Goal: Transaction & Acquisition: Obtain resource

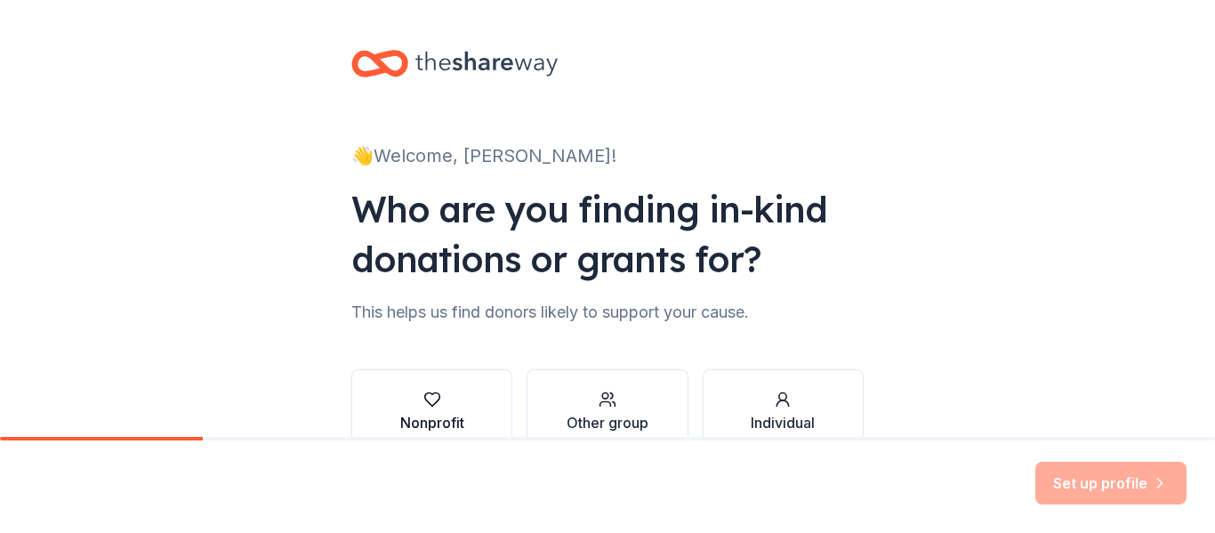
click at [430, 399] on icon "button" at bounding box center [432, 400] width 18 height 18
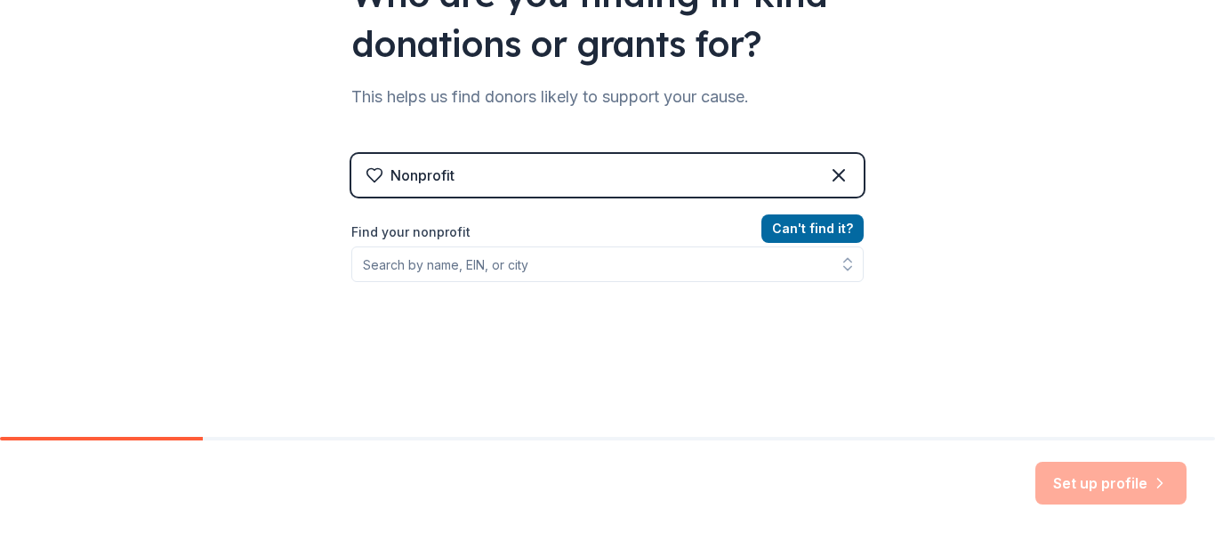
scroll to position [217, 0]
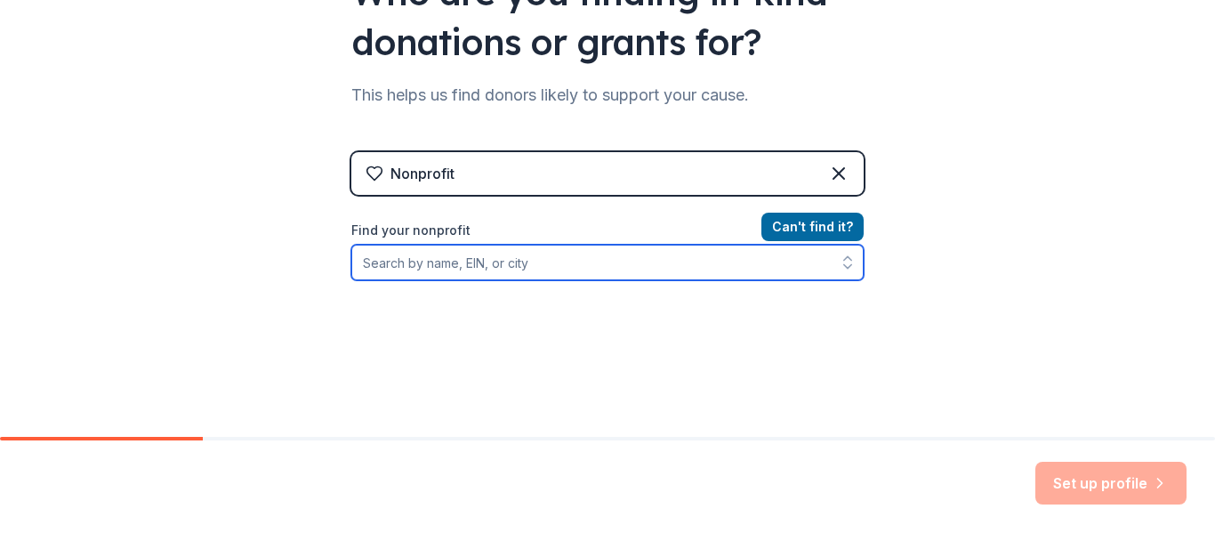
click at [610, 272] on input "Find your nonprofit" at bounding box center [607, 263] width 512 height 36
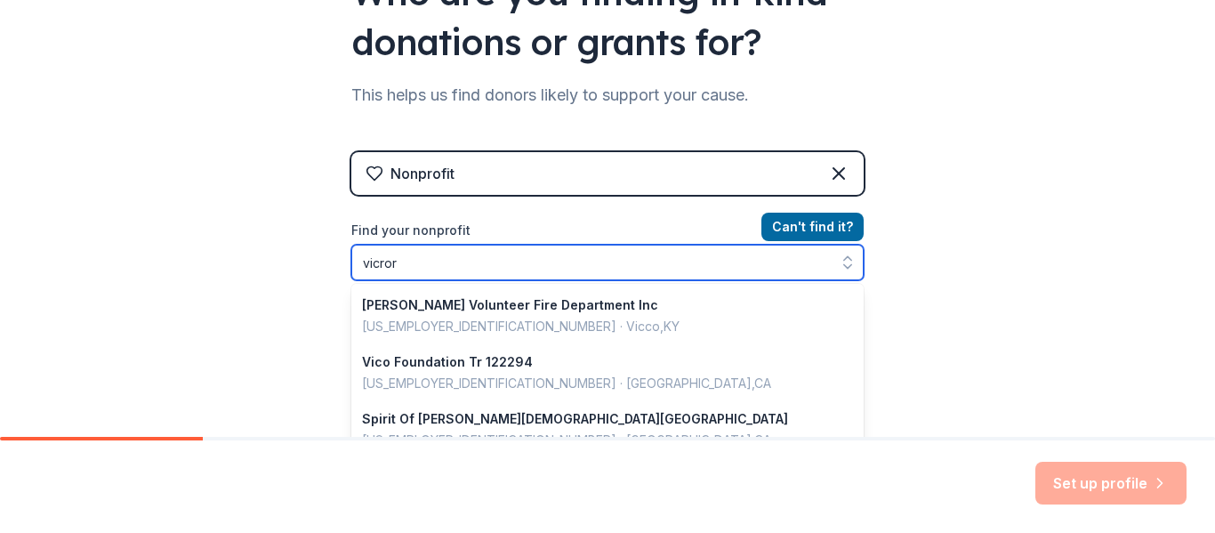
type input "vicrory"
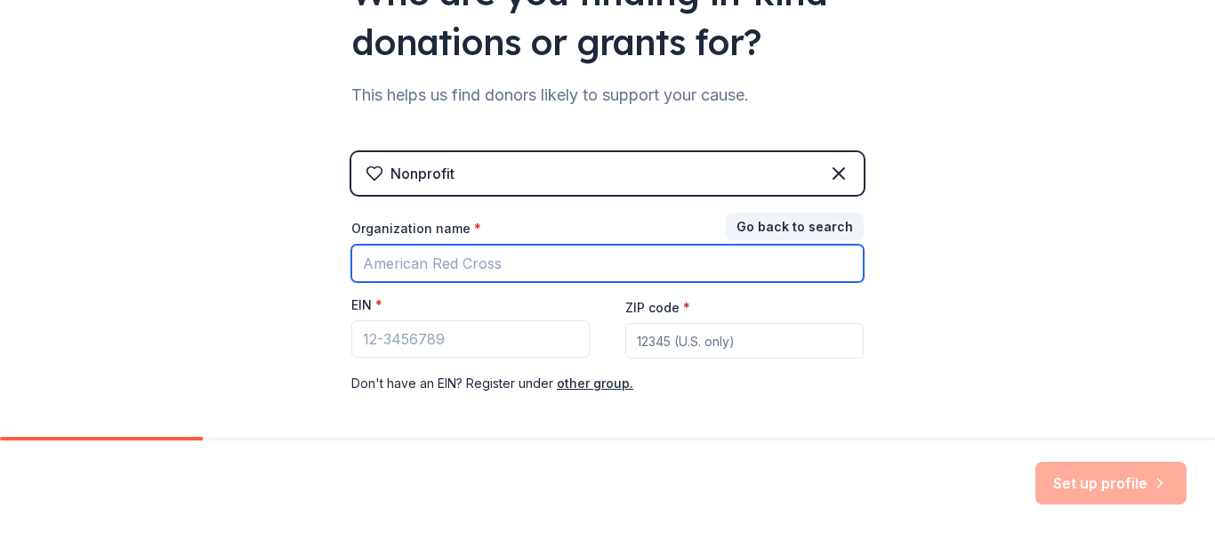
click at [567, 253] on input "Organization name *" at bounding box center [607, 263] width 512 height 37
type input "Victory Worship Center [DEMOGRAPHIC_DATA] in [PERSON_NAME], Inc."
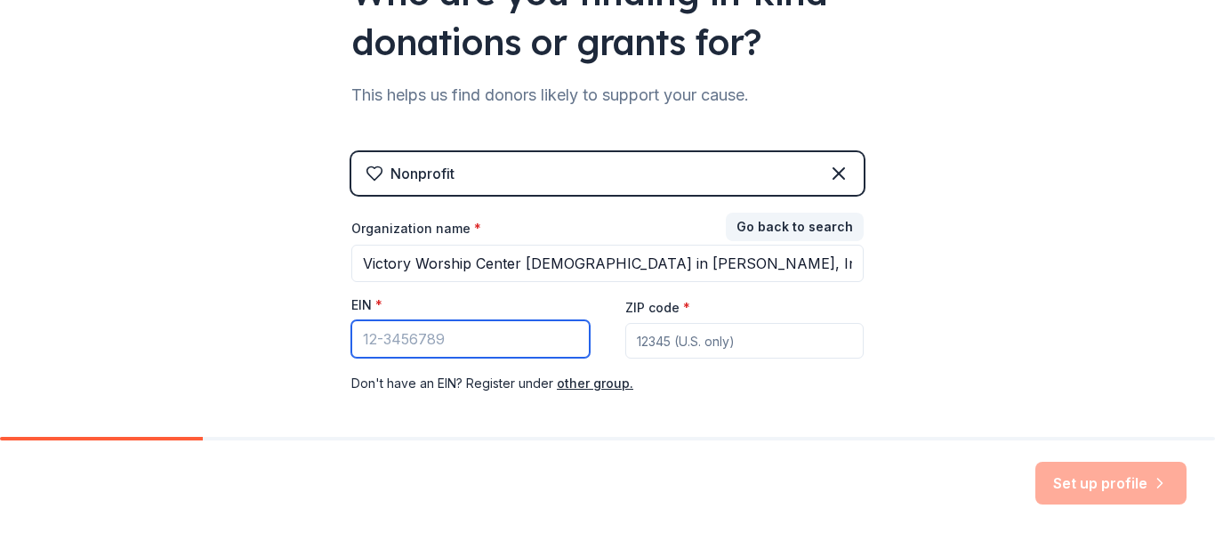
click at [496, 338] on input "EIN *" at bounding box center [470, 338] width 238 height 37
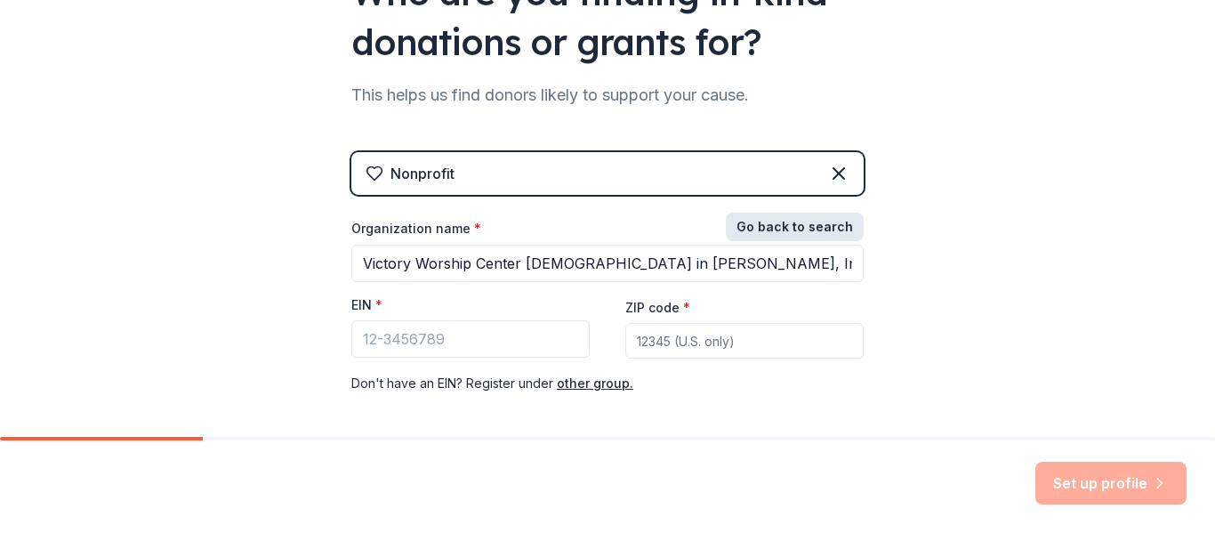
click at [794, 233] on button "Go back to search" at bounding box center [795, 227] width 138 height 28
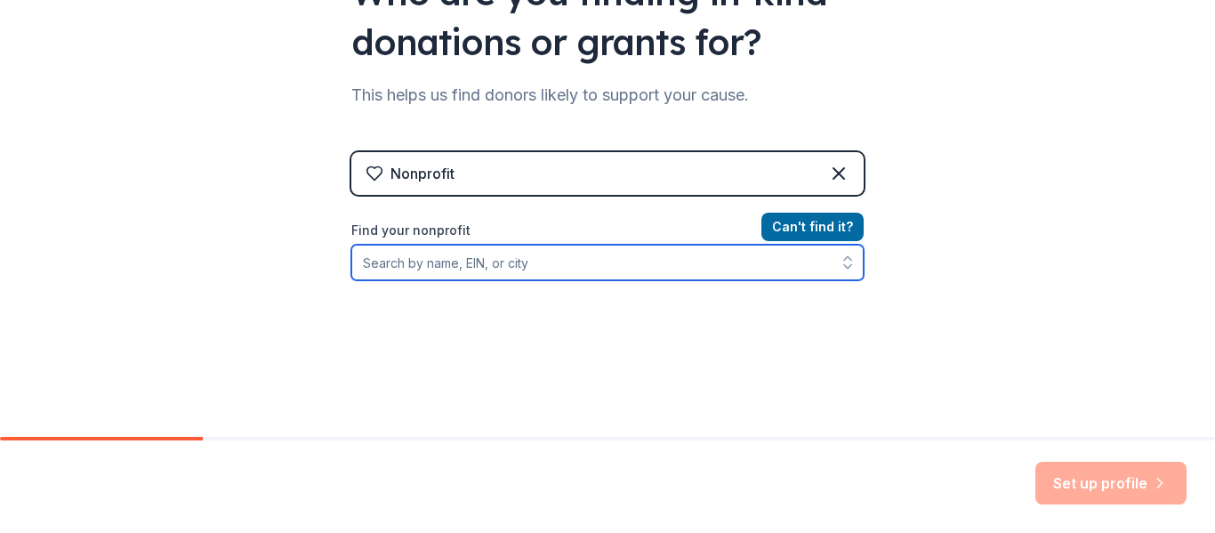
click at [685, 251] on input "Find your nonprofit" at bounding box center [607, 263] width 512 height 36
type input "[US_EMPLOYER_IDENTIFICATION_NUMBER]"
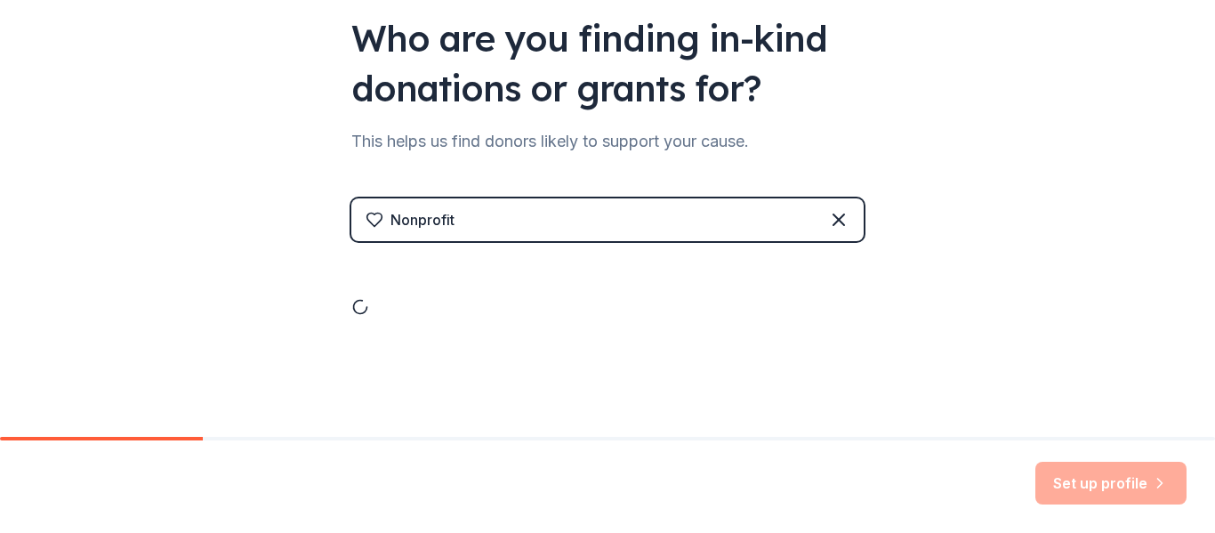
click at [670, 303] on div at bounding box center [607, 288] width 512 height 53
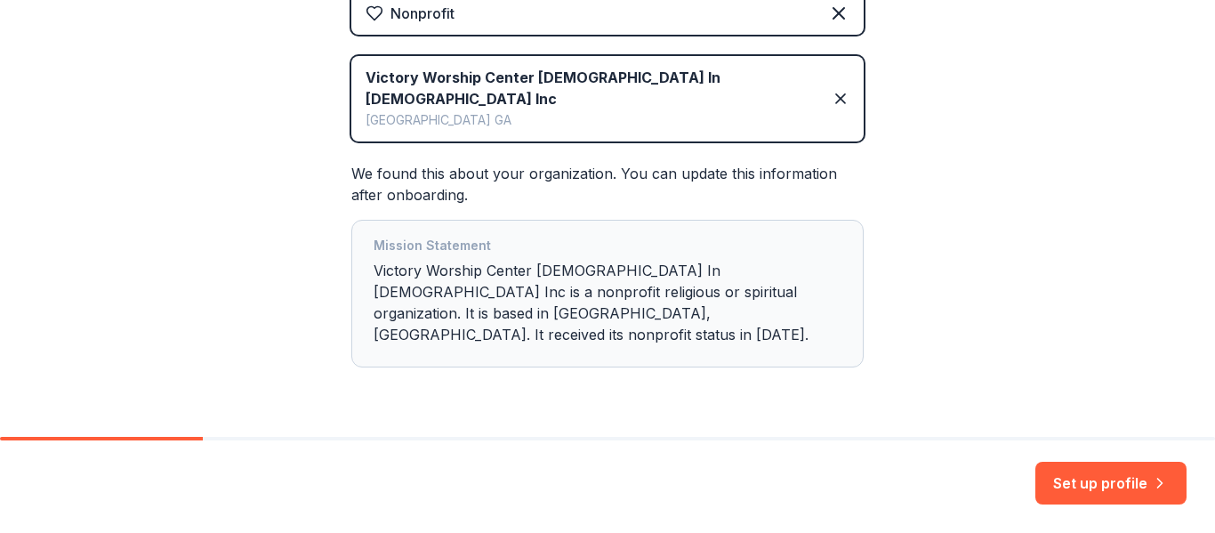
scroll to position [386, 0]
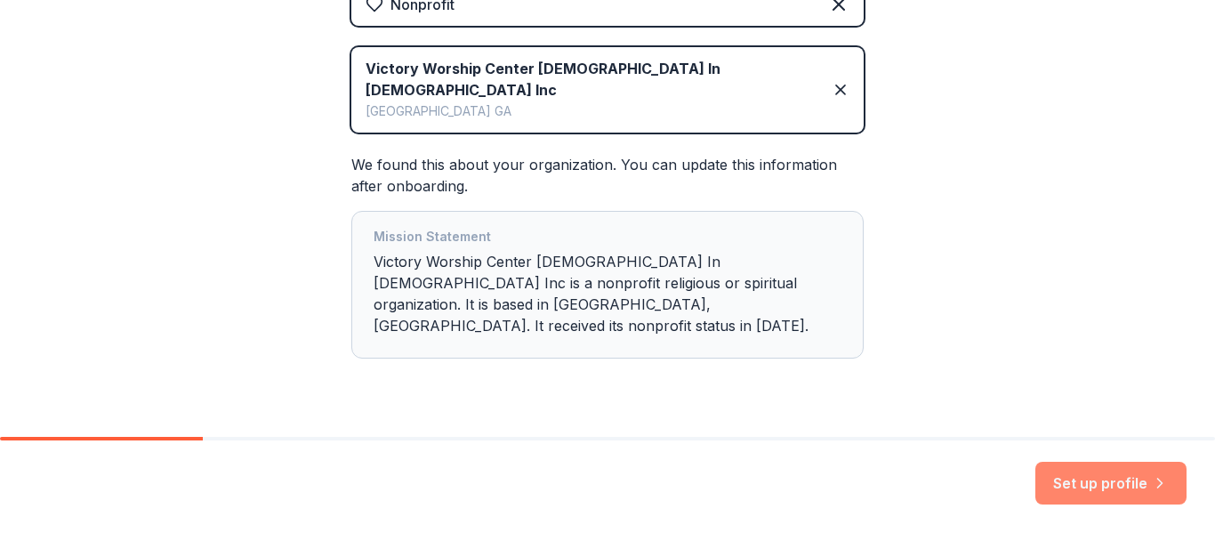
click at [1139, 483] on button "Set up profile" at bounding box center [1111, 483] width 151 height 43
click at [1139, 483] on div "Set up profile" at bounding box center [1111, 483] width 151 height 43
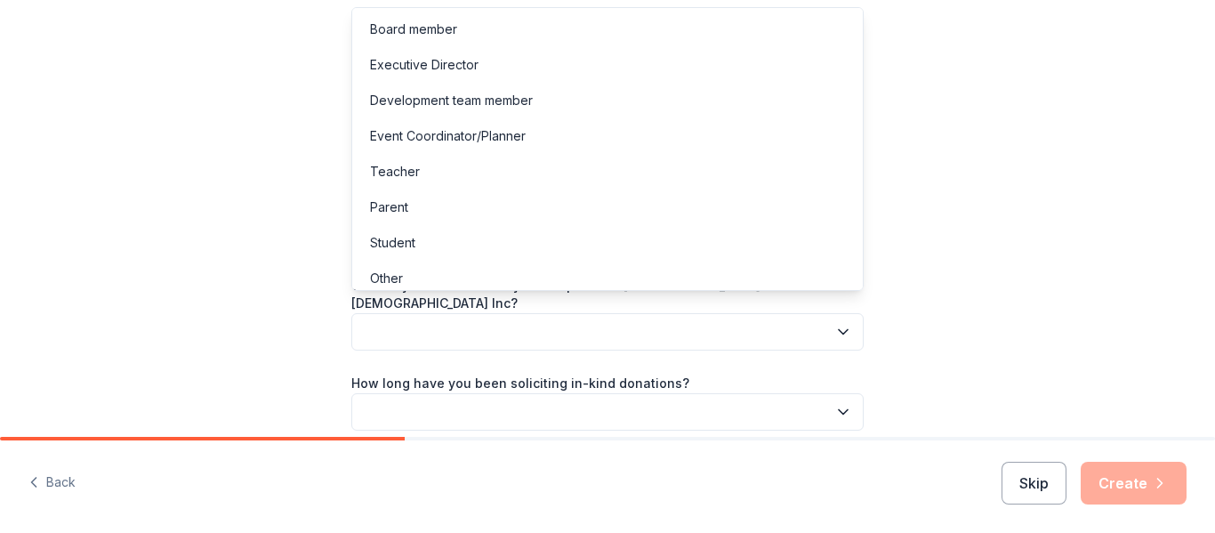
click at [814, 323] on button "button" at bounding box center [607, 331] width 512 height 37
click at [397, 20] on div "Board member" at bounding box center [413, 29] width 87 height 21
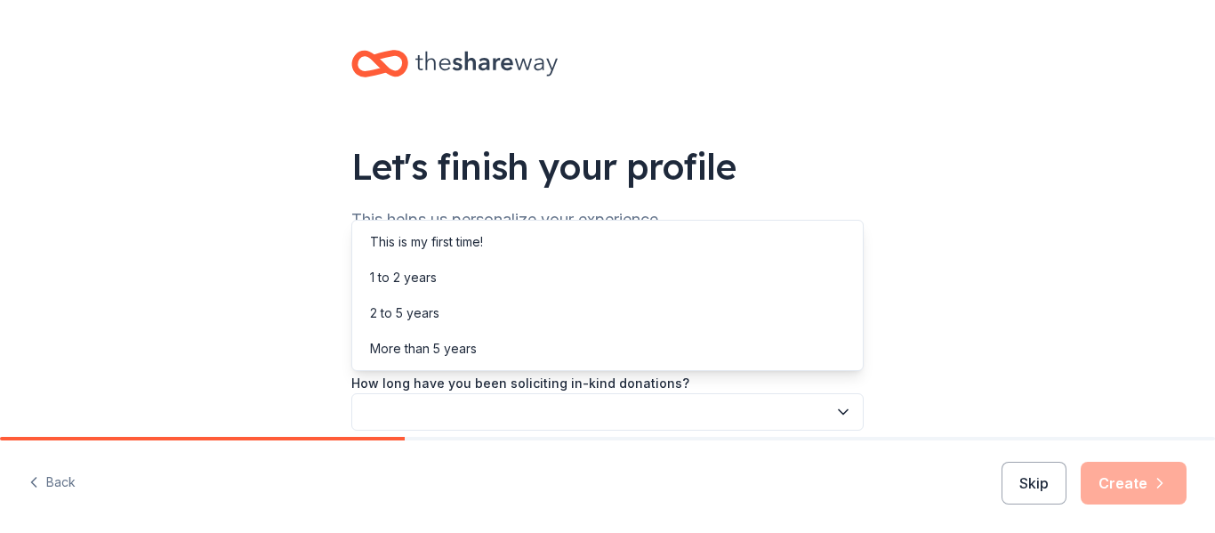
click at [855, 393] on button "button" at bounding box center [607, 411] width 512 height 37
click at [407, 246] on div "This is my first time!" at bounding box center [426, 241] width 113 height 21
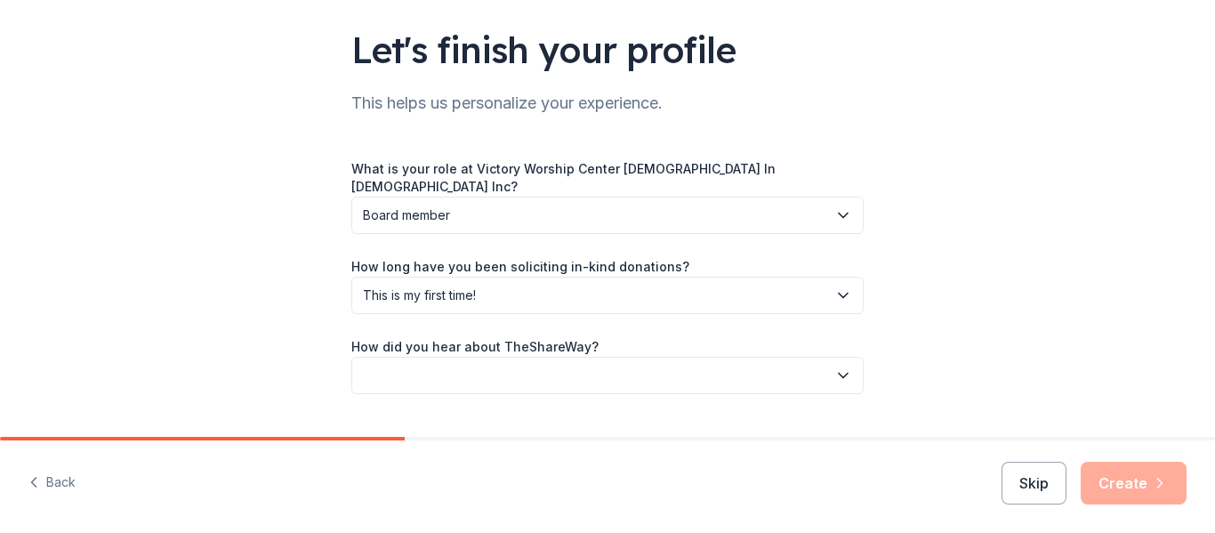
scroll to position [144, 0]
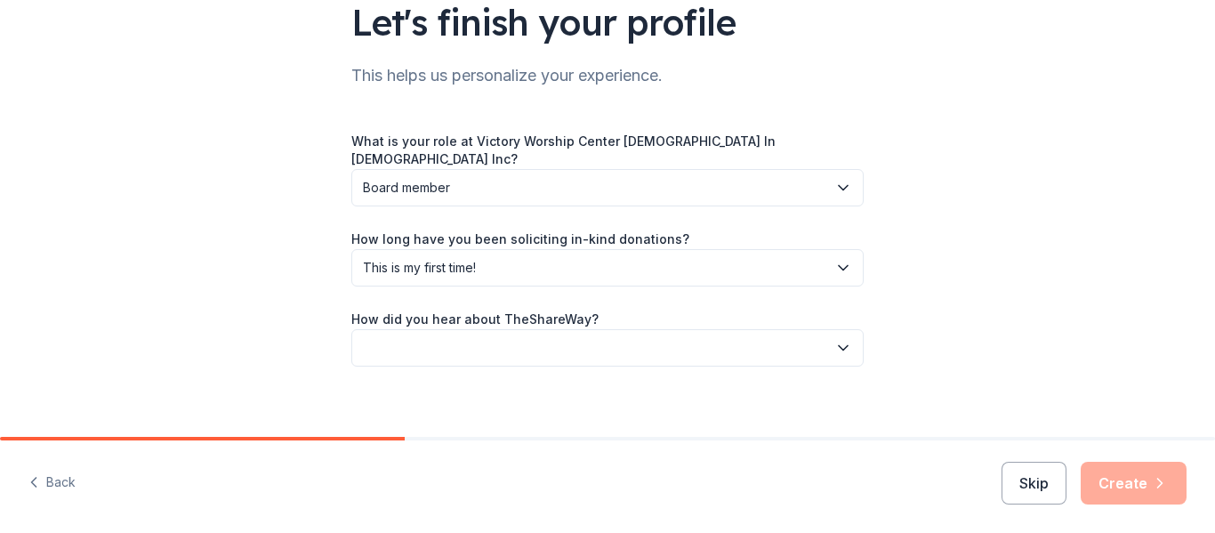
click at [834, 339] on icon "button" at bounding box center [843, 348] width 18 height 18
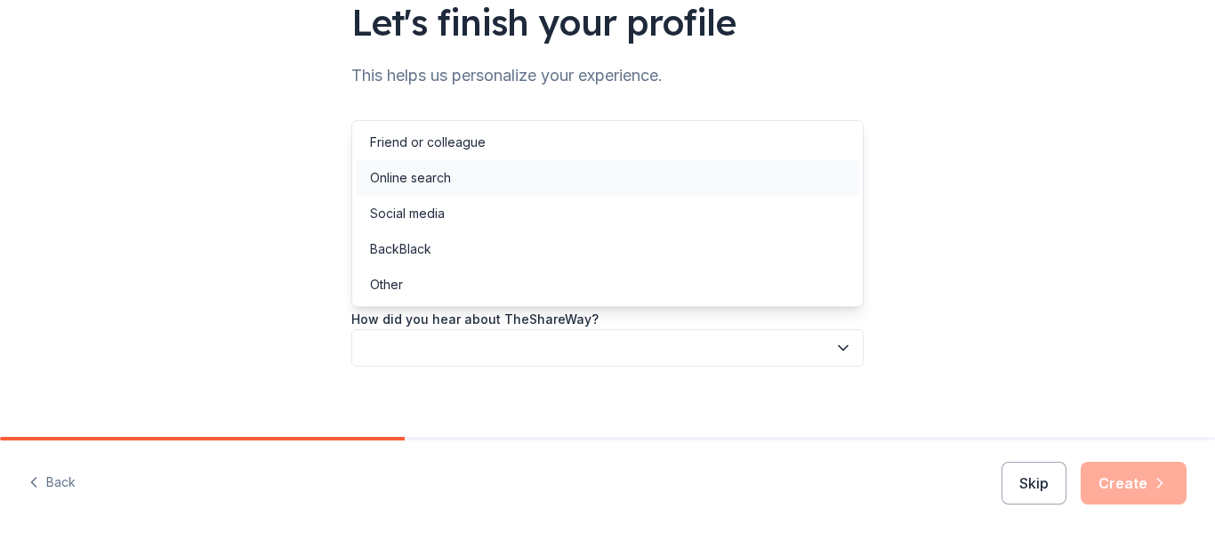
click at [407, 179] on div "Online search" at bounding box center [410, 177] width 81 height 21
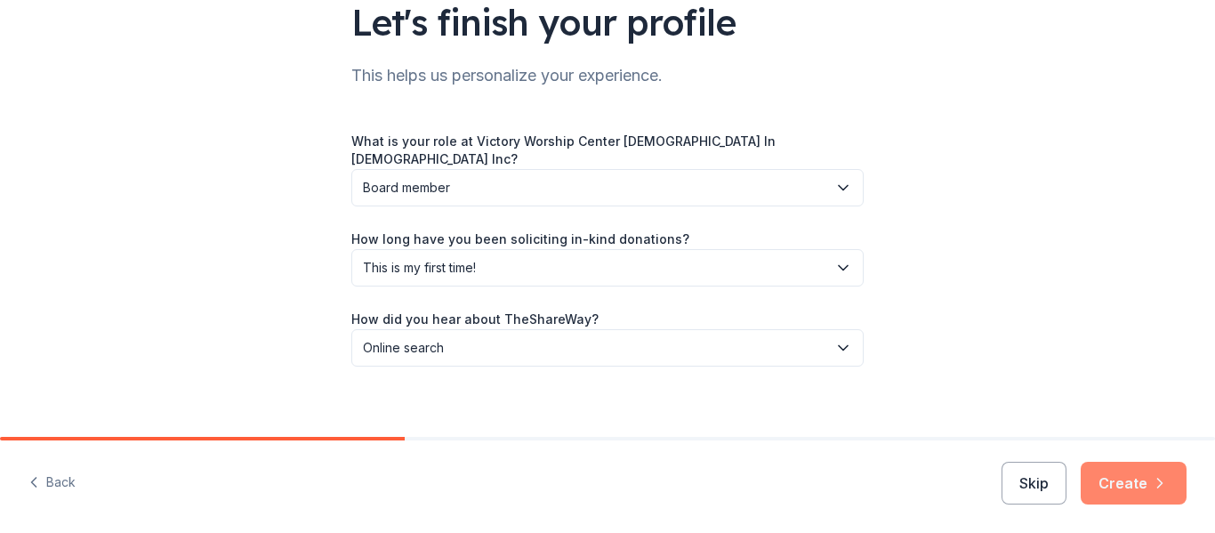
click at [1163, 481] on icon "button" at bounding box center [1160, 483] width 18 height 18
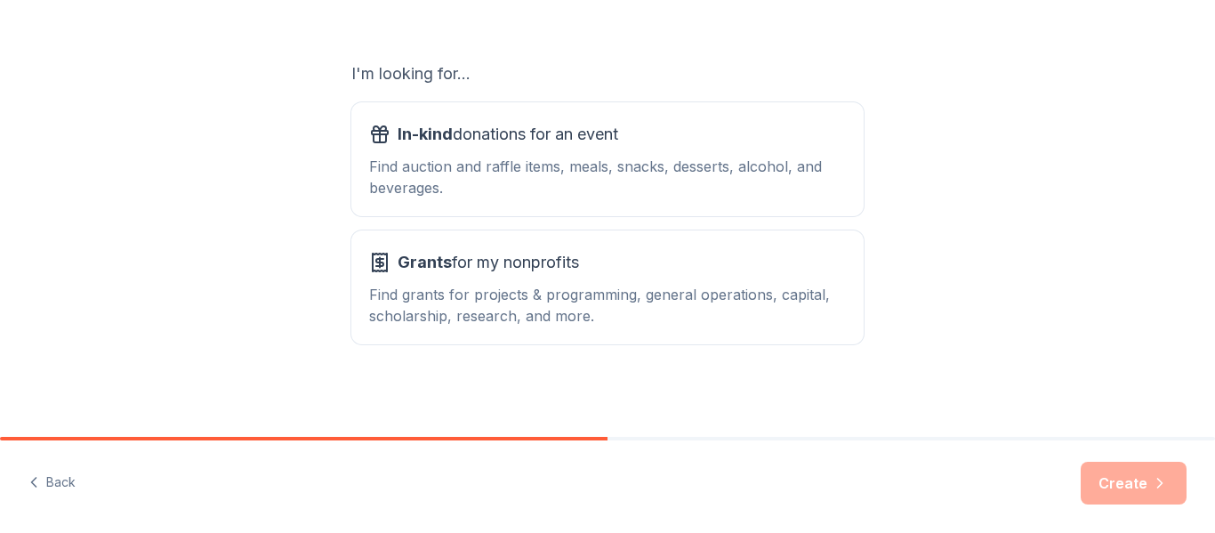
scroll to position [281, 0]
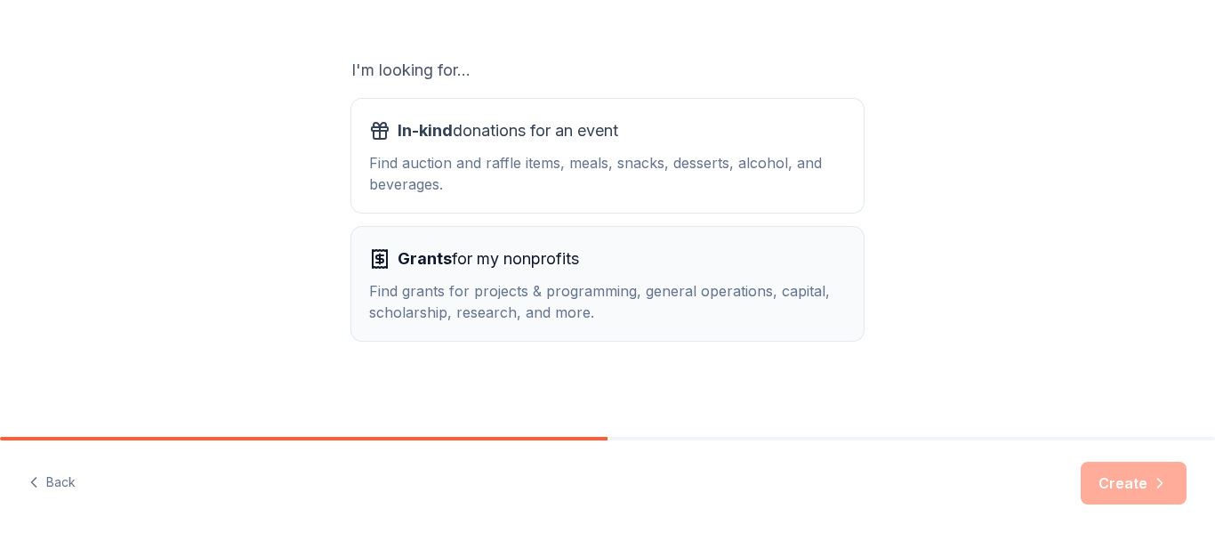
click at [583, 297] on div "Find grants for projects & programming, general operations, capital, scholarshi…" at bounding box center [607, 301] width 477 height 43
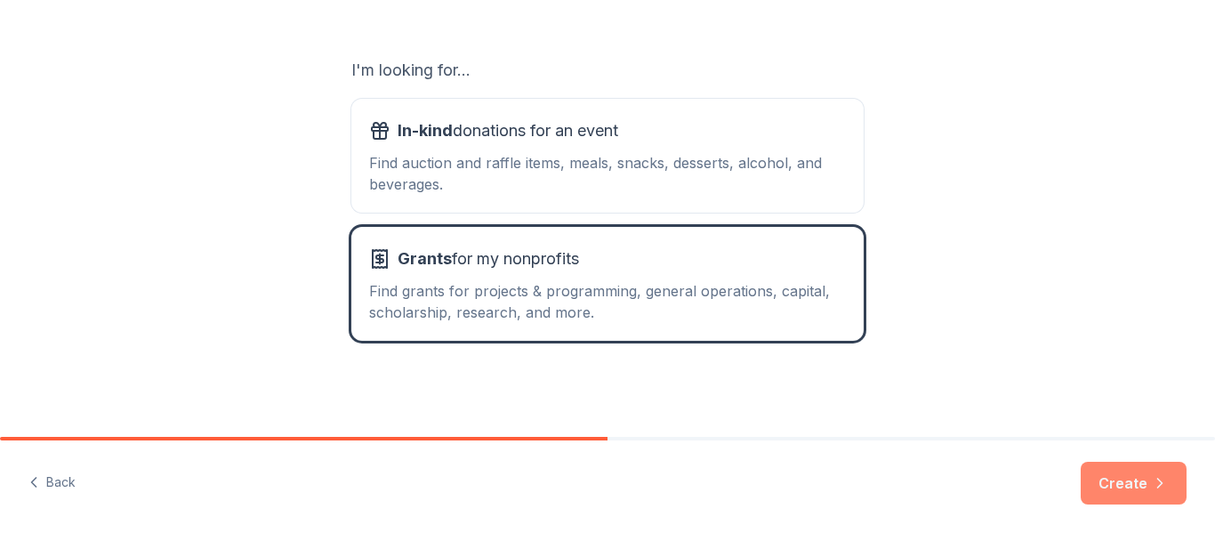
click at [1133, 480] on button "Create" at bounding box center [1134, 483] width 106 height 43
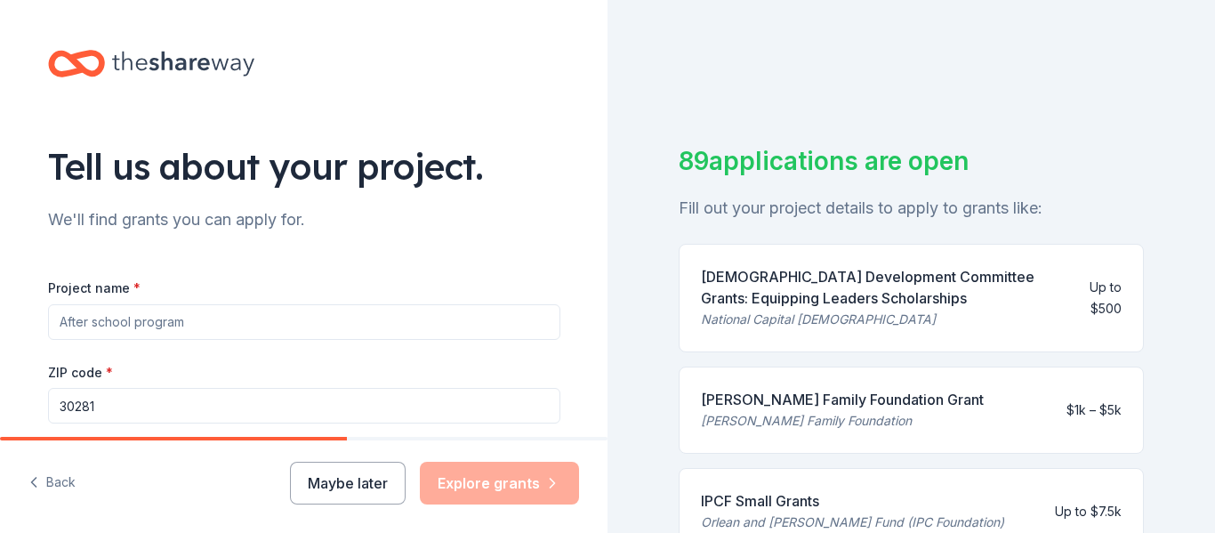
scroll to position [21, 0]
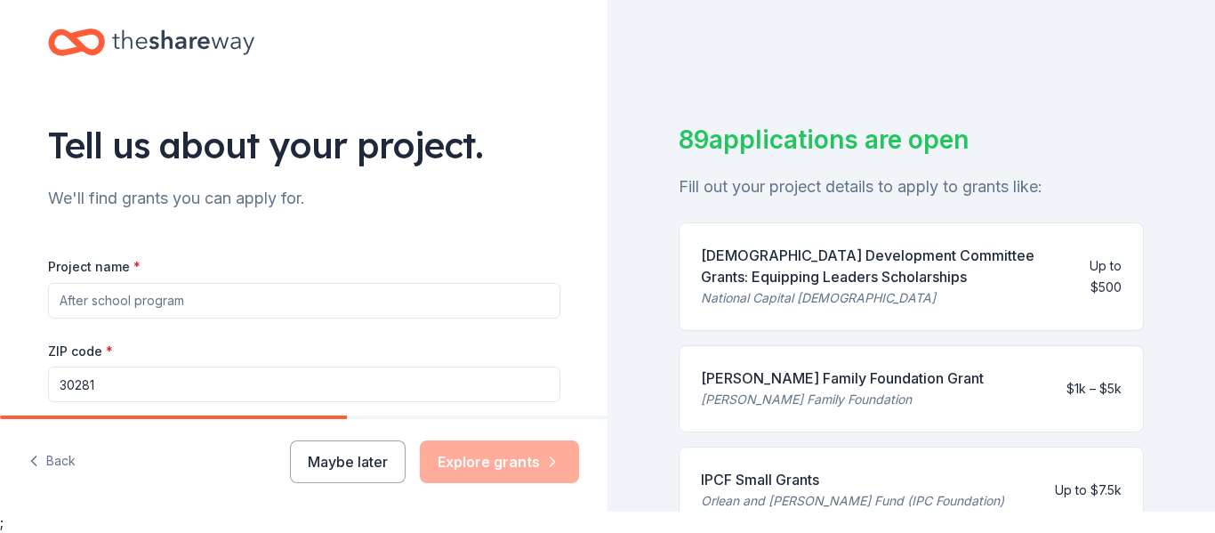
click at [232, 295] on input "Project name *" at bounding box center [304, 301] width 512 height 36
click at [339, 303] on input "Project name *" at bounding box center [304, 301] width 512 height 36
drag, startPoint x: 1075, startPoint y: 230, endPoint x: 1101, endPoint y: 507, distance: 278.9
drag, startPoint x: 1102, startPoint y: 509, endPoint x: 1048, endPoint y: 335, distance: 182.6
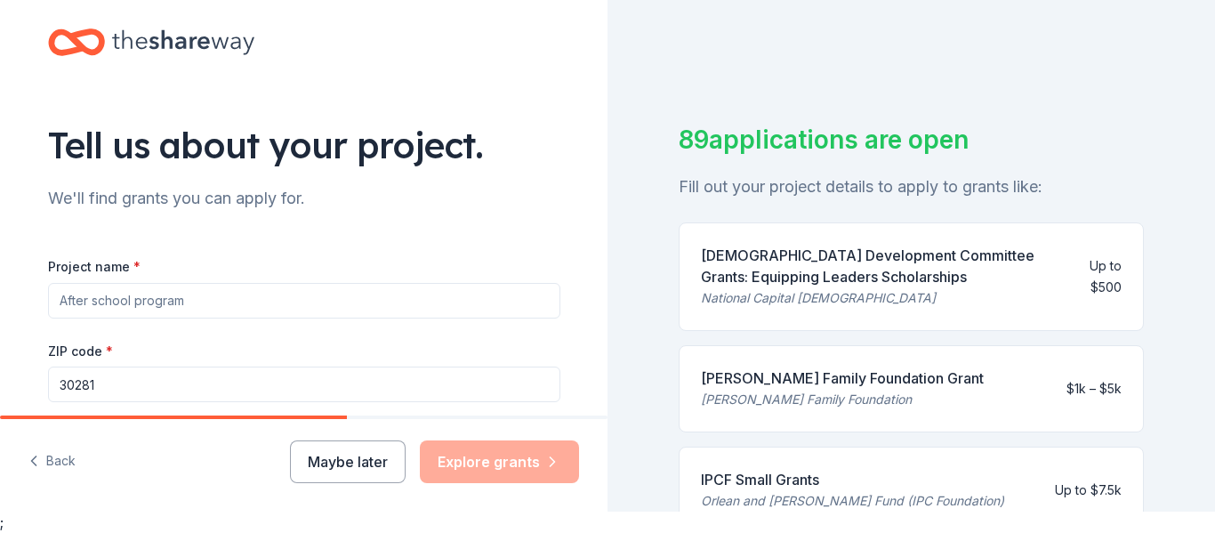
click at [109, 303] on input "Project name *" at bounding box center [304, 301] width 512 height 36
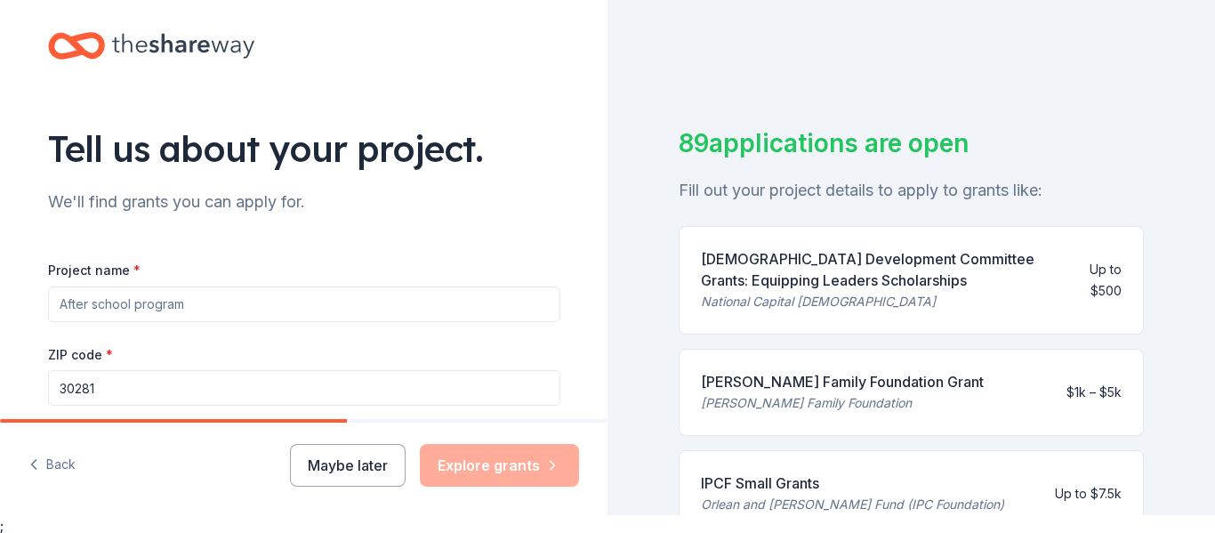
scroll to position [17, 0]
type input "Youth Iniative"
drag, startPoint x: 146, startPoint y: 301, endPoint x: 48, endPoint y: 286, distance: 98.9
click at [48, 287] on div "Youth Iniative" at bounding box center [304, 305] width 512 height 36
click at [169, 320] on input "Project name *" at bounding box center [304, 305] width 512 height 36
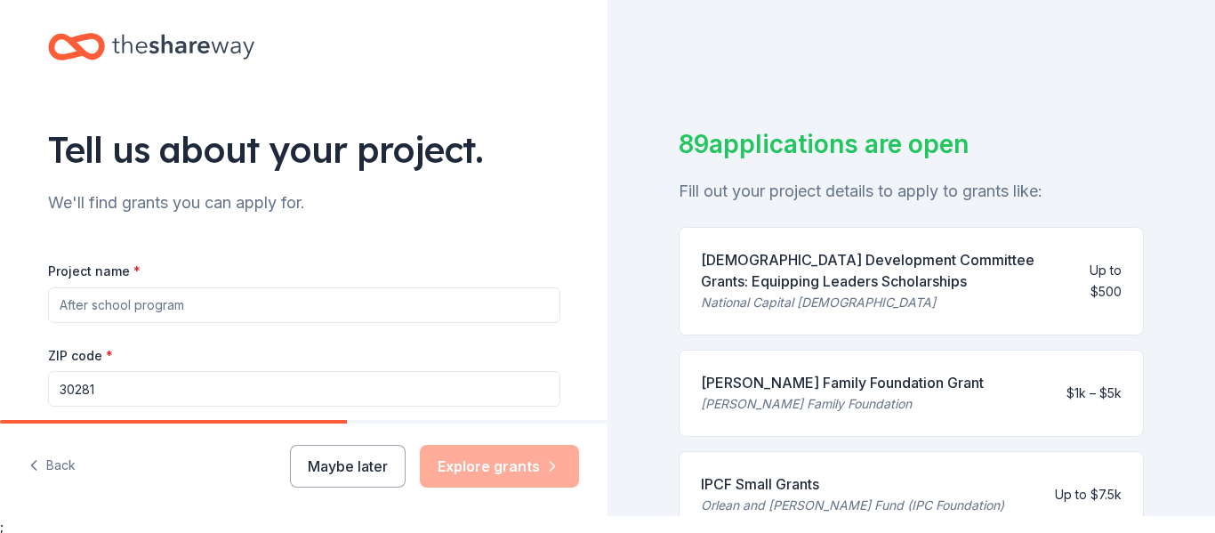
paste input "Thrive Together Project"
type input "Thrive Together Project"
click at [339, 365] on div "ZIP code * 30281" at bounding box center [304, 375] width 512 height 63
click at [1023, 273] on div "Church Development Committee Grants: Equipping Leaders Scholarships" at bounding box center [884, 270] width 366 height 43
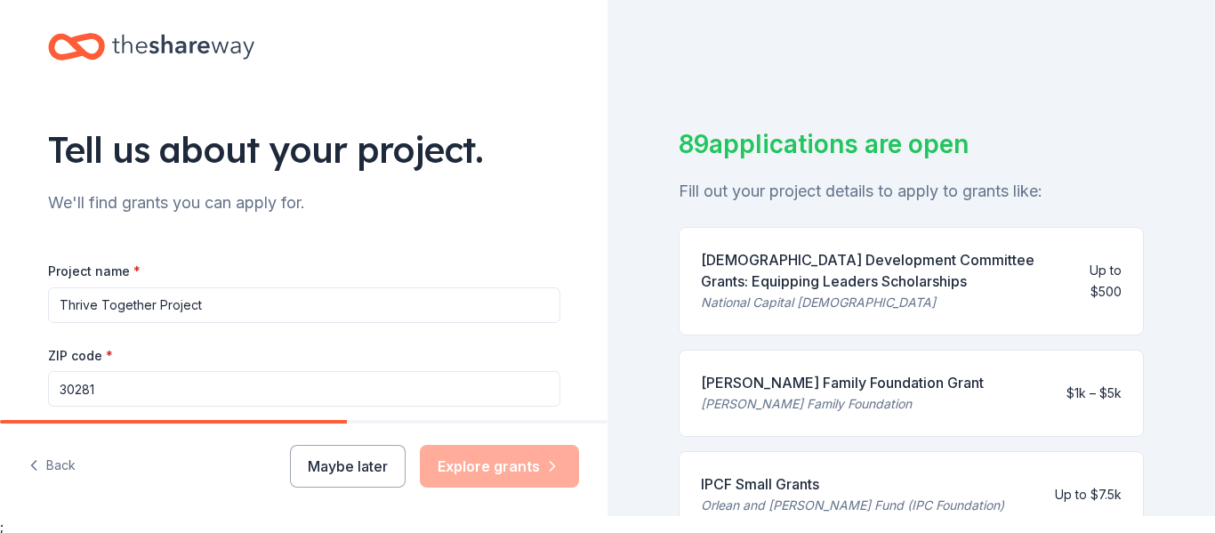
click at [1085, 264] on div "Up to $500" at bounding box center [1101, 281] width 41 height 43
click at [945, 254] on div "Church Development Committee Grants: Equipping Leaders Scholarships" at bounding box center [884, 270] width 366 height 43
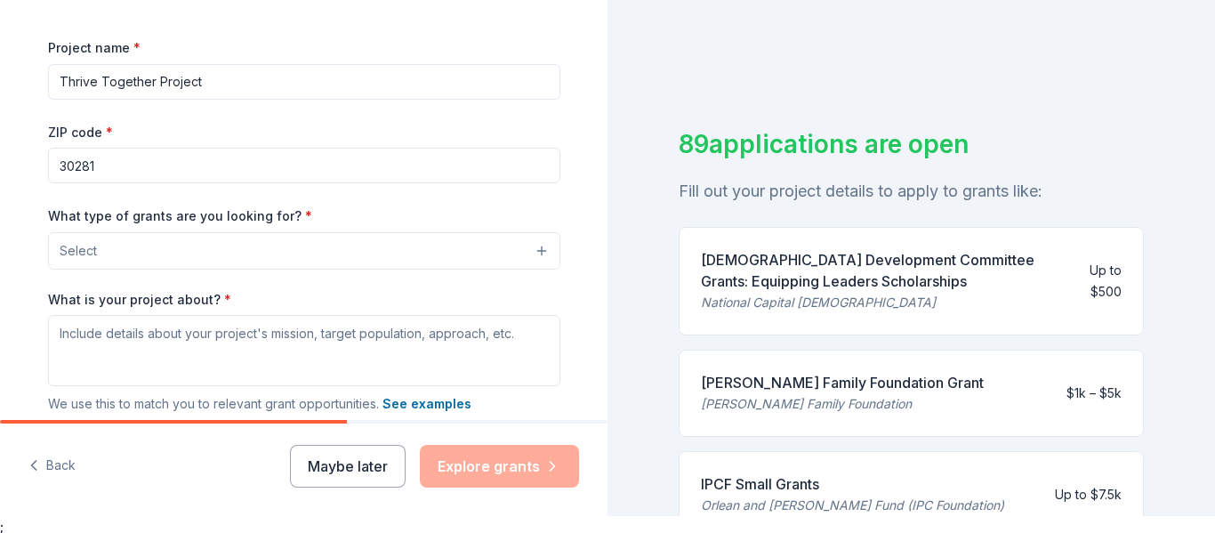
scroll to position [229, 0]
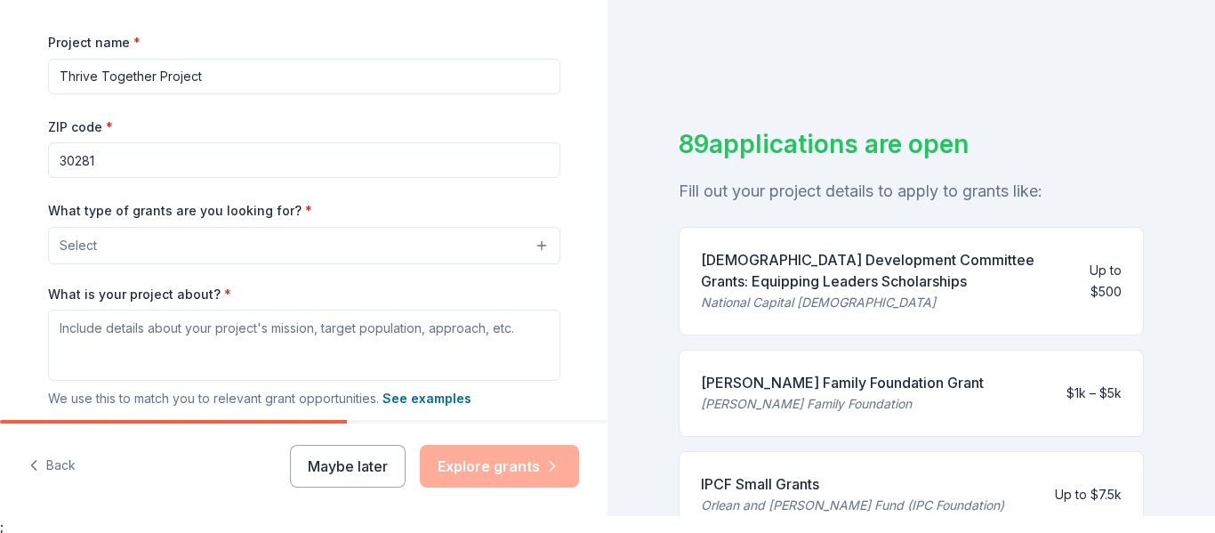
click at [542, 242] on button "Select" at bounding box center [304, 245] width 512 height 37
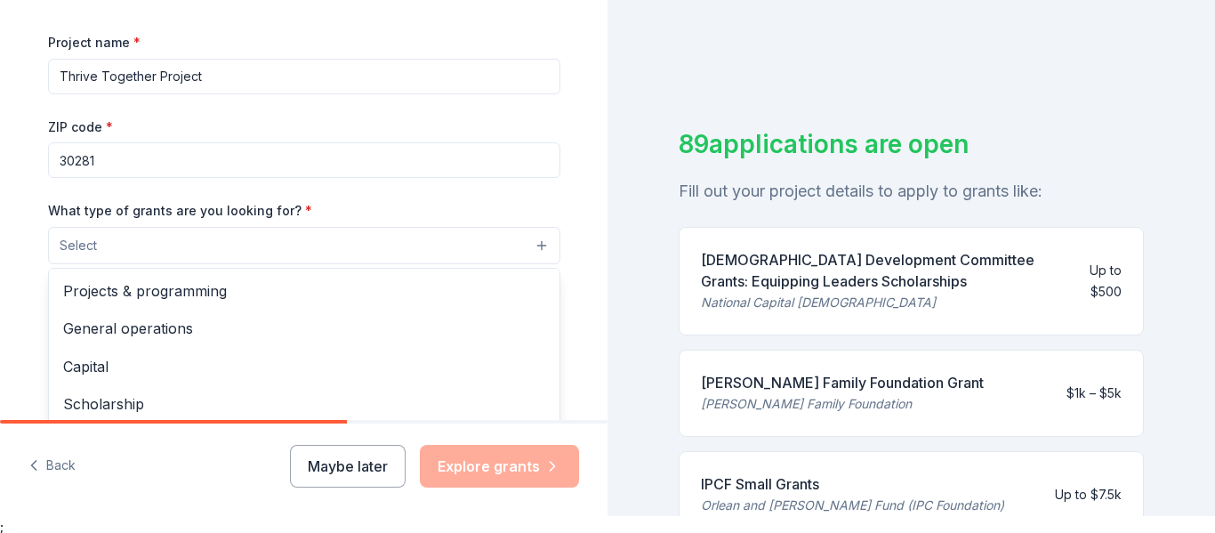
drag, startPoint x: 609, startPoint y: 245, endPoint x: 595, endPoint y: 278, distance: 36.7
click at [595, 278] on div "Tell us about your project. We'll find grants you can apply for. Project name *…" at bounding box center [607, 249] width 1215 height 533
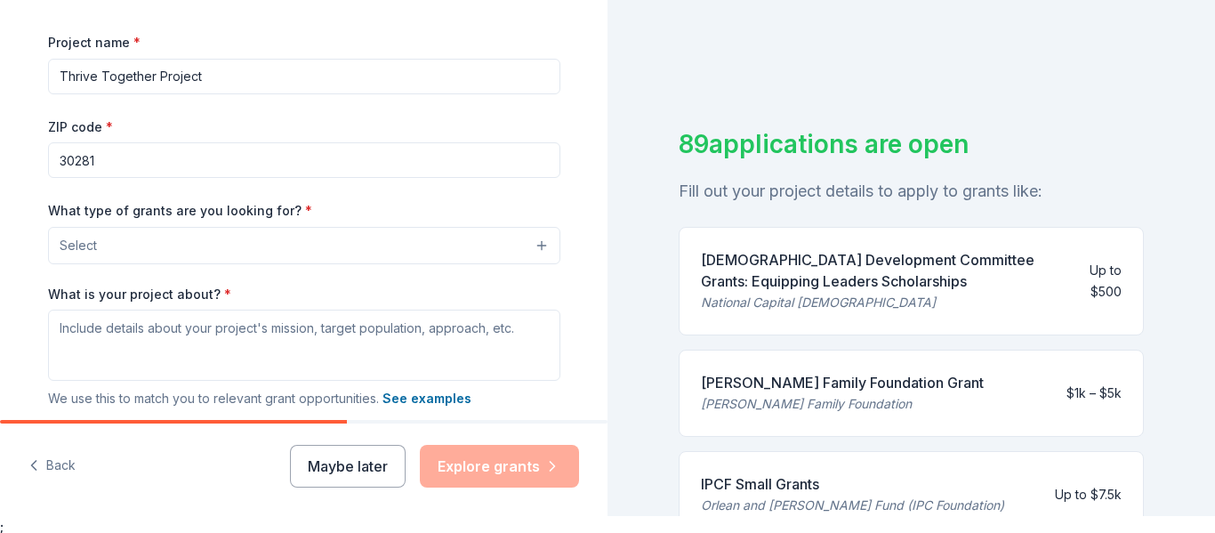
click at [536, 245] on button "Select" at bounding box center [304, 245] width 512 height 37
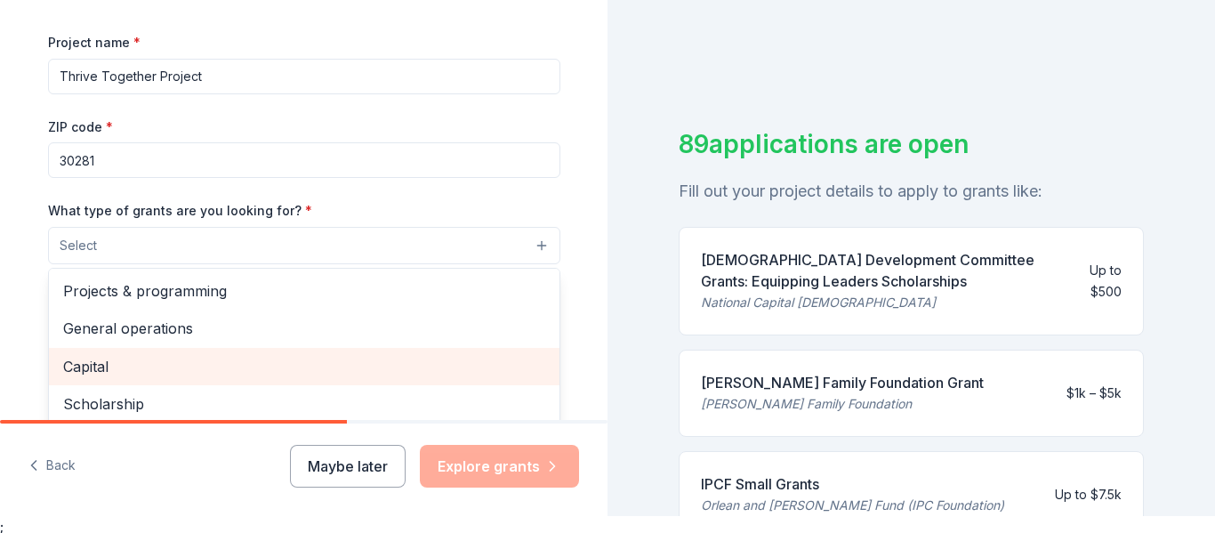
click at [168, 367] on span "Capital" at bounding box center [304, 366] width 482 height 23
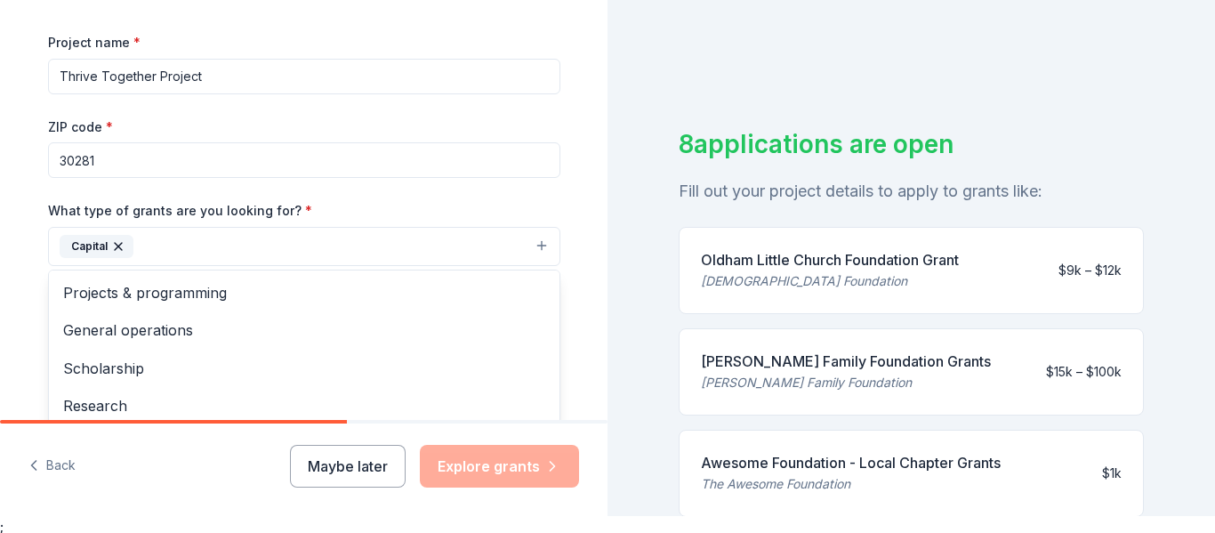
click at [598, 246] on div "Tell us about your project. We'll find grants you can apply for. Project name *…" at bounding box center [304, 201] width 608 height 437
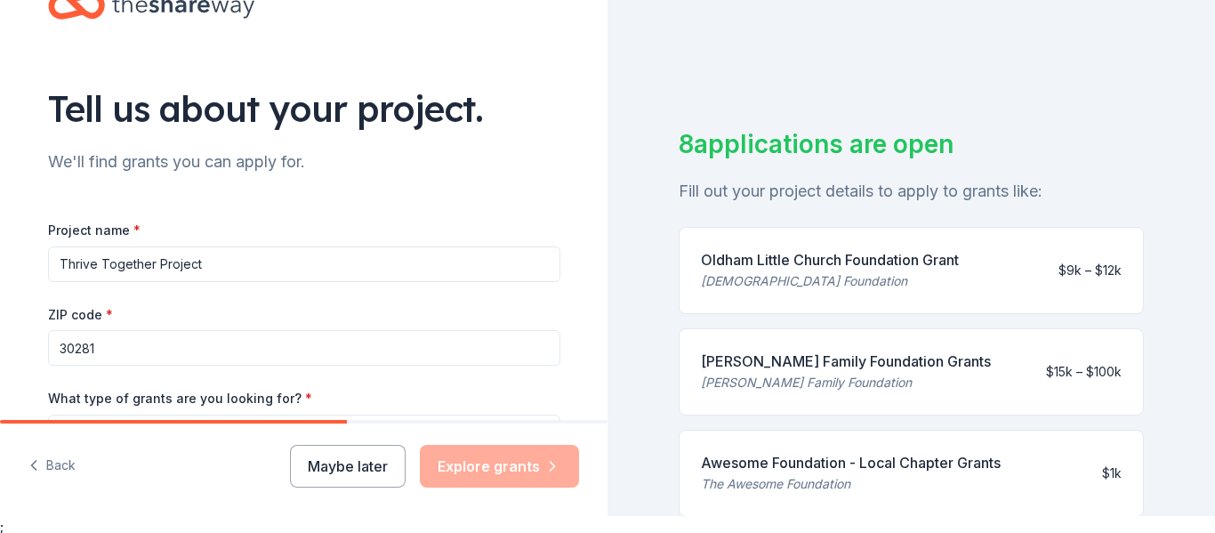
scroll to position [39, 0]
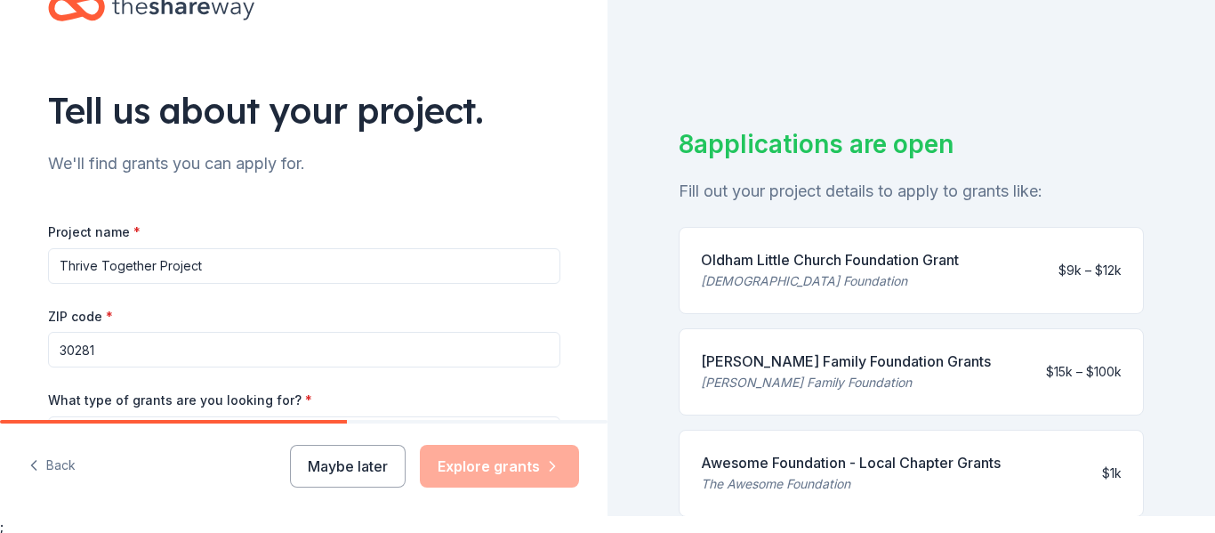
drag, startPoint x: 209, startPoint y: 267, endPoint x: 35, endPoint y: 237, distance: 177.0
click at [35, 237] on div "Tell us about your project. We'll find grants you can apply for. Project name *…" at bounding box center [304, 370] width 569 height 852
paste input "Blueprint for Tomorrow"
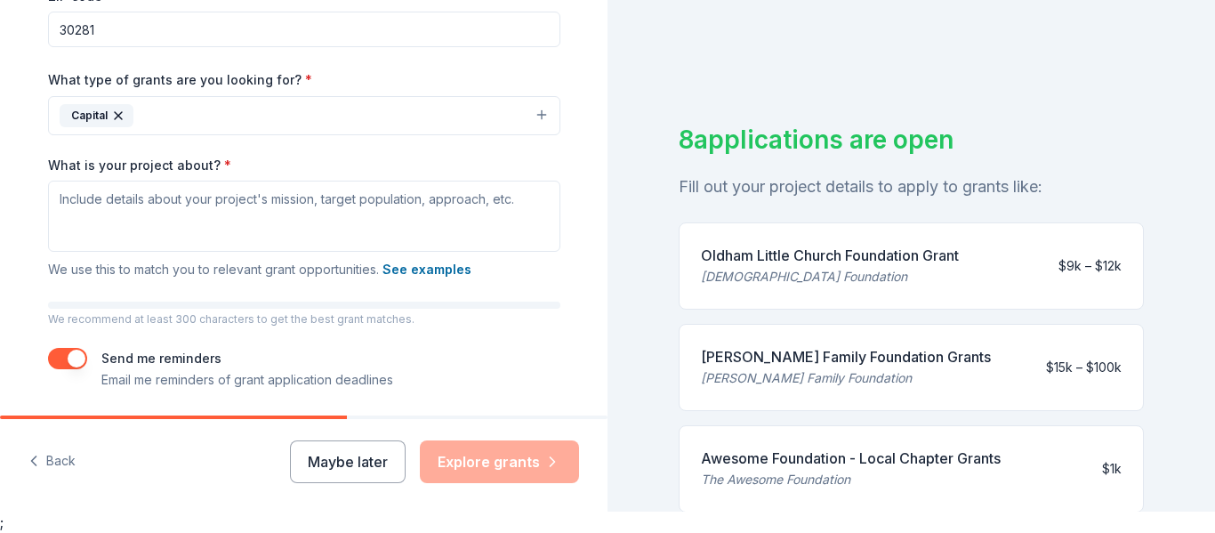
scroll to position [357, 0]
type input "Blueprint for Tomorrow"
click at [449, 263] on button "See examples" at bounding box center [427, 267] width 89 height 21
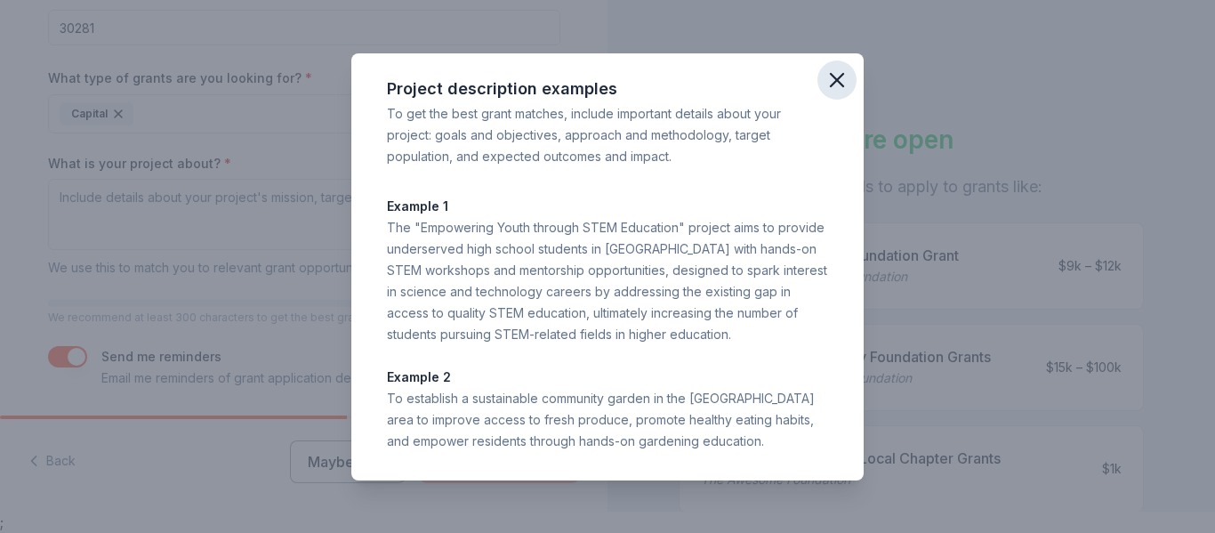
click at [846, 81] on icon "button" at bounding box center [837, 80] width 25 height 25
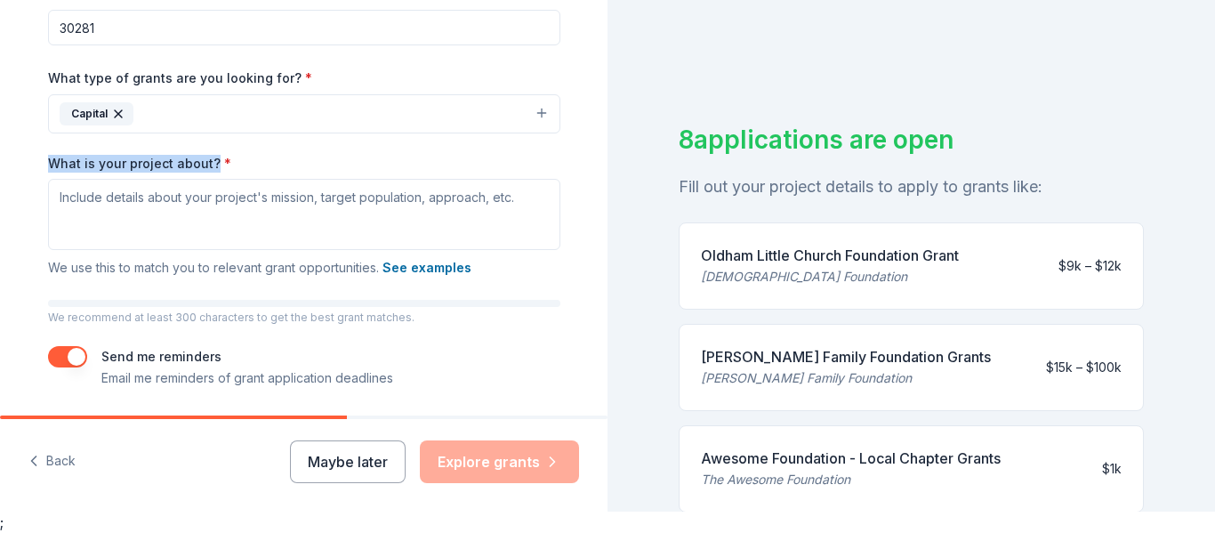
drag, startPoint x: 208, startPoint y: 162, endPoint x: 42, endPoint y: 163, distance: 166.4
click at [42, 163] on div "Tell us about your project. We'll find grants you can apply for. Project name *…" at bounding box center [304, 48] width 569 height 852
copy label "What is your project about?"
drag, startPoint x: 519, startPoint y: 149, endPoint x: 380, endPoint y: 52, distance: 169.8
click at [380, 52] on div "Project name * Blueprint for Tomorrow ZIP code * 30281 What type of grants are …" at bounding box center [304, 144] width 512 height 490
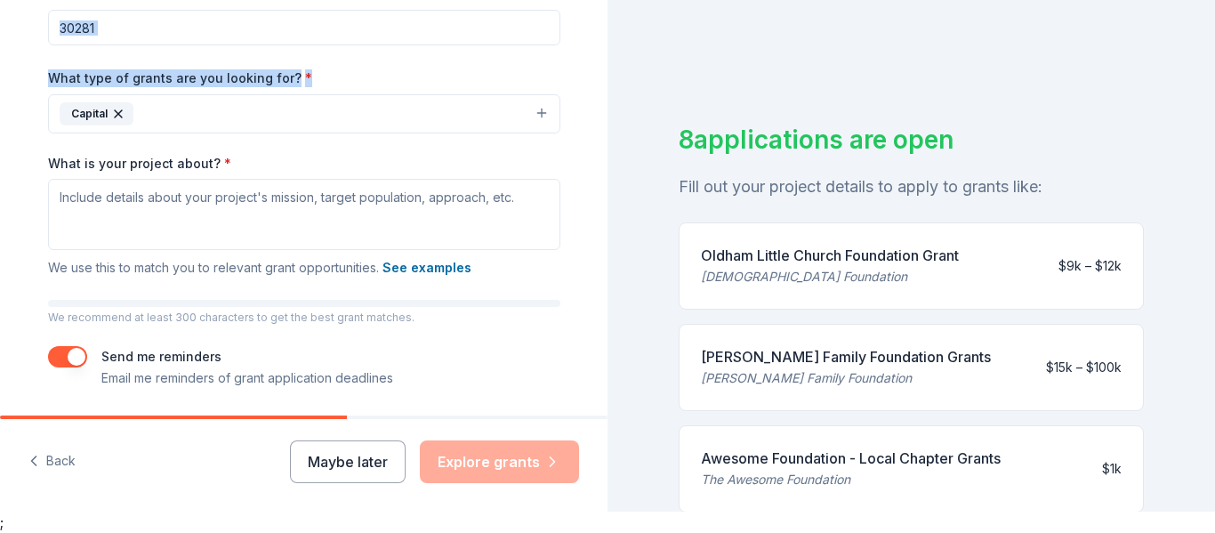
drag, startPoint x: 449, startPoint y: 64, endPoint x: 430, endPoint y: 14, distance: 53.5
click at [430, 14] on div "Project name * Blueprint for Tomorrow ZIP code * 30281 What type of grants are …" at bounding box center [304, 144] width 512 height 490
click at [609, 260] on div "8 applications are open Fill out your project details to apply to grants like: …" at bounding box center [912, 245] width 608 height 533
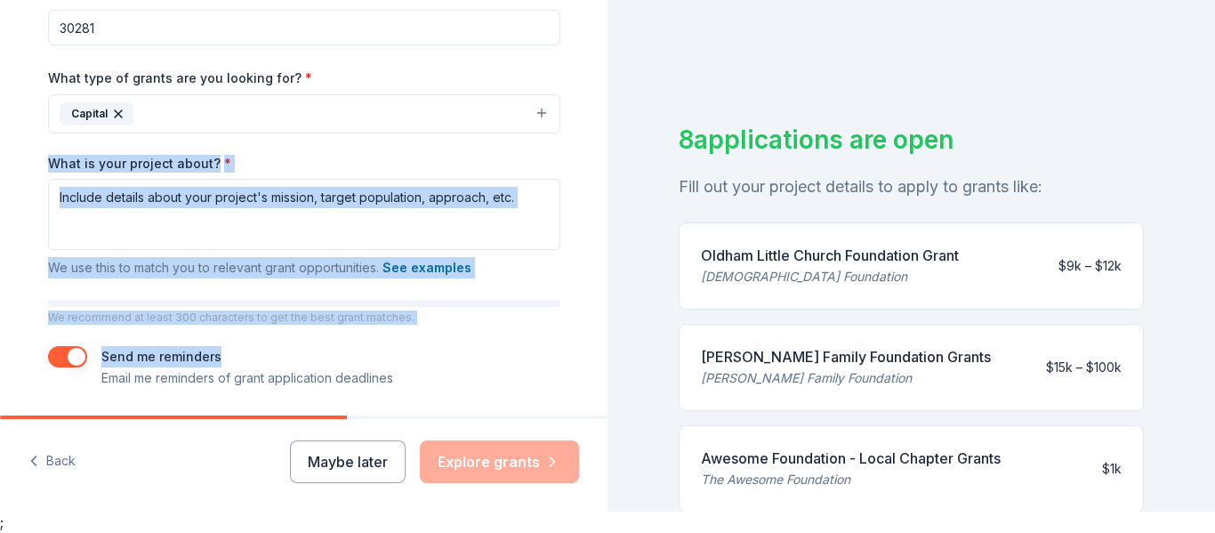
drag, startPoint x: 439, startPoint y: 336, endPoint x: 412, endPoint y: 244, distance: 96.5
click at [412, 244] on div "Project name * Blueprint for Tomorrow ZIP code * 30281 What type of grants are …" at bounding box center [304, 144] width 512 height 490
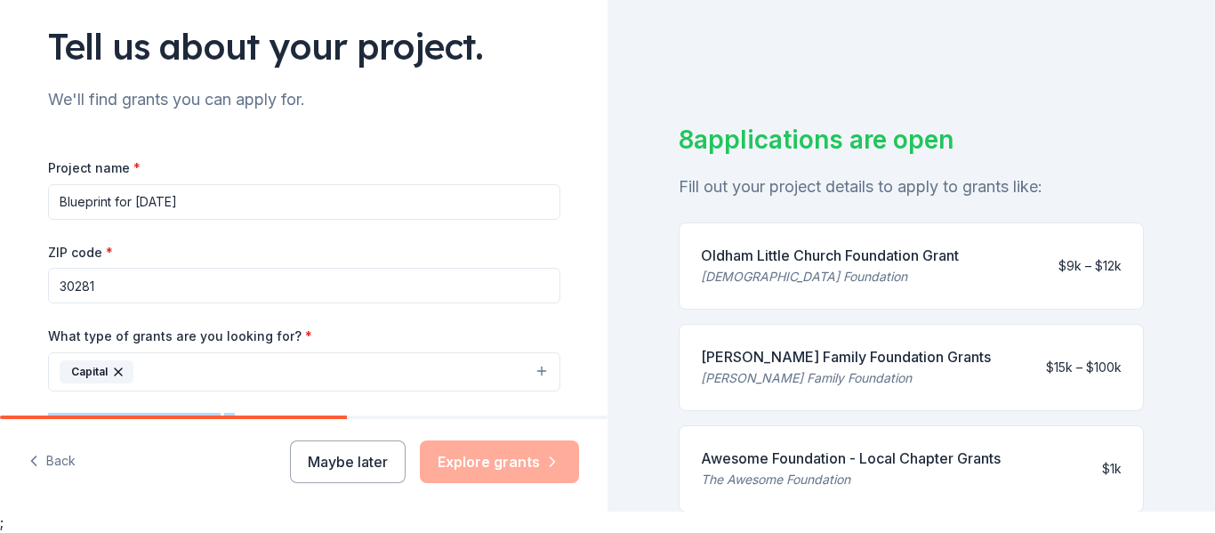
scroll to position [92, 0]
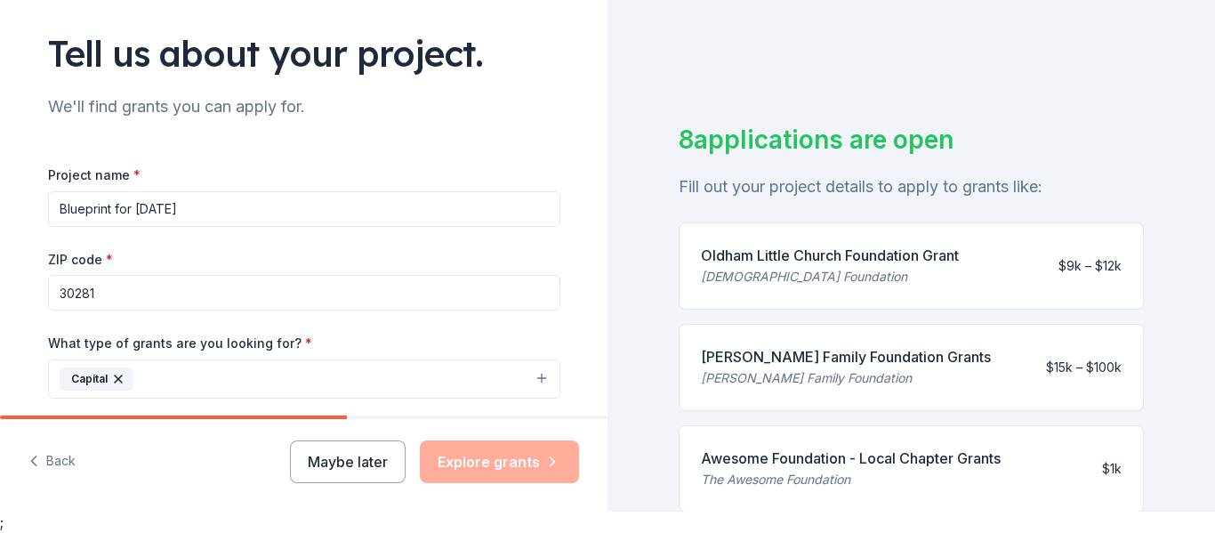
drag, startPoint x: 226, startPoint y: 206, endPoint x: 0, endPoint y: 214, distance: 226.1
click at [0, 214] on div "Tell us about your project. We'll find grants you can apply for. Project name *…" at bounding box center [304, 313] width 608 height 852
paste input "Foundations for the Future"
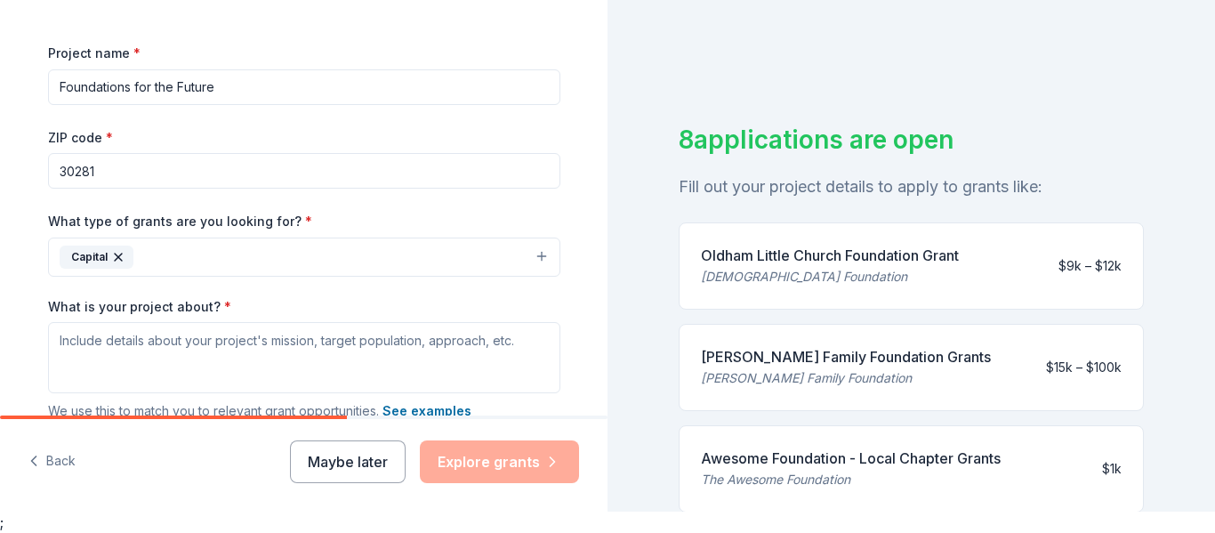
scroll to position [222, 0]
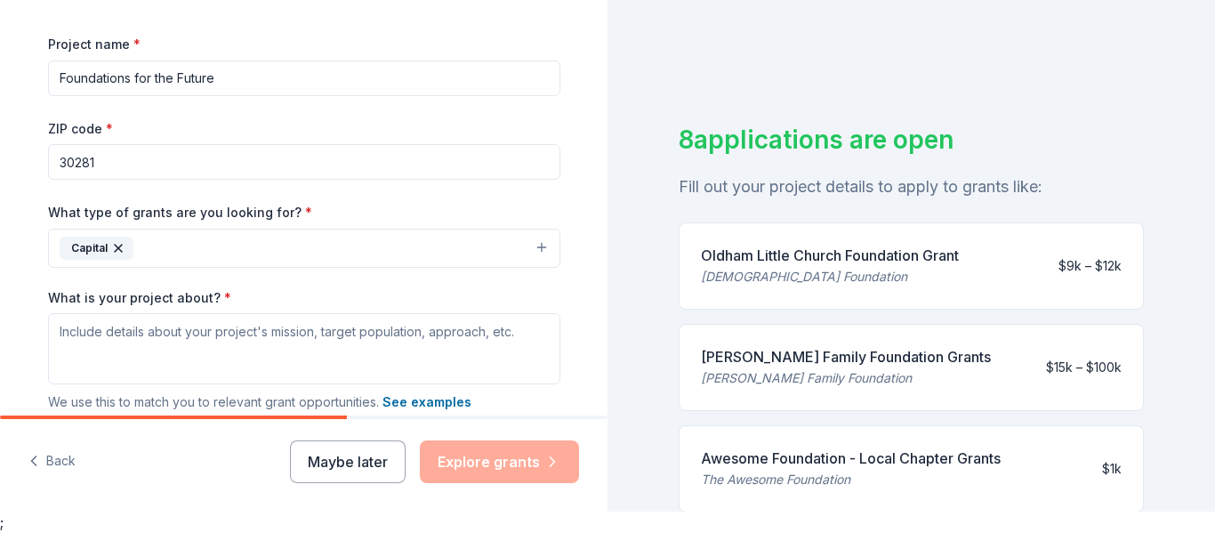
type input "Foundations for the Future"
drag, startPoint x: 598, startPoint y: 216, endPoint x: 589, endPoint y: 311, distance: 95.6
click at [589, 311] on div "Tell us about your project. We'll find grants you can apply for. Project name *…" at bounding box center [304, 182] width 608 height 852
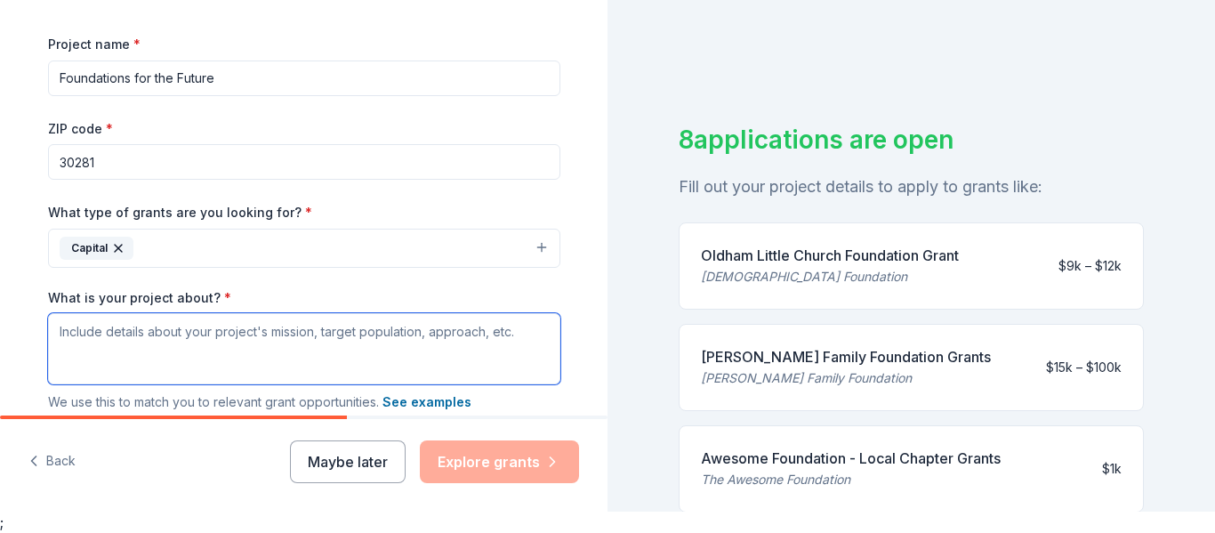
drag, startPoint x: 65, startPoint y: 325, endPoint x: 310, endPoint y: 340, distance: 246.0
click at [310, 340] on textarea "What is your project about? *" at bounding box center [304, 348] width 512 height 71
drag, startPoint x: 511, startPoint y: 331, endPoint x: 235, endPoint y: 310, distance: 276.6
click at [235, 310] on div "What is your project about? * We use this to match you to relevant grant opport…" at bounding box center [304, 351] width 512 height 125
click at [409, 334] on textarea "What is your project about? *" at bounding box center [304, 348] width 512 height 71
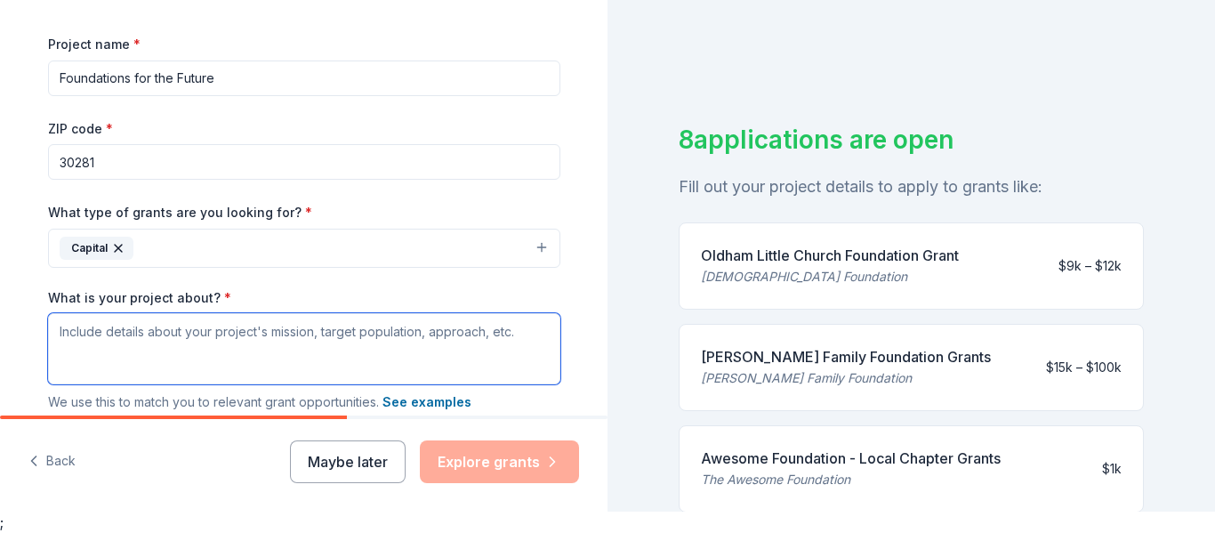
paste textarea "Foundations for the Future is a capital campaign to construct a new church, sch…"
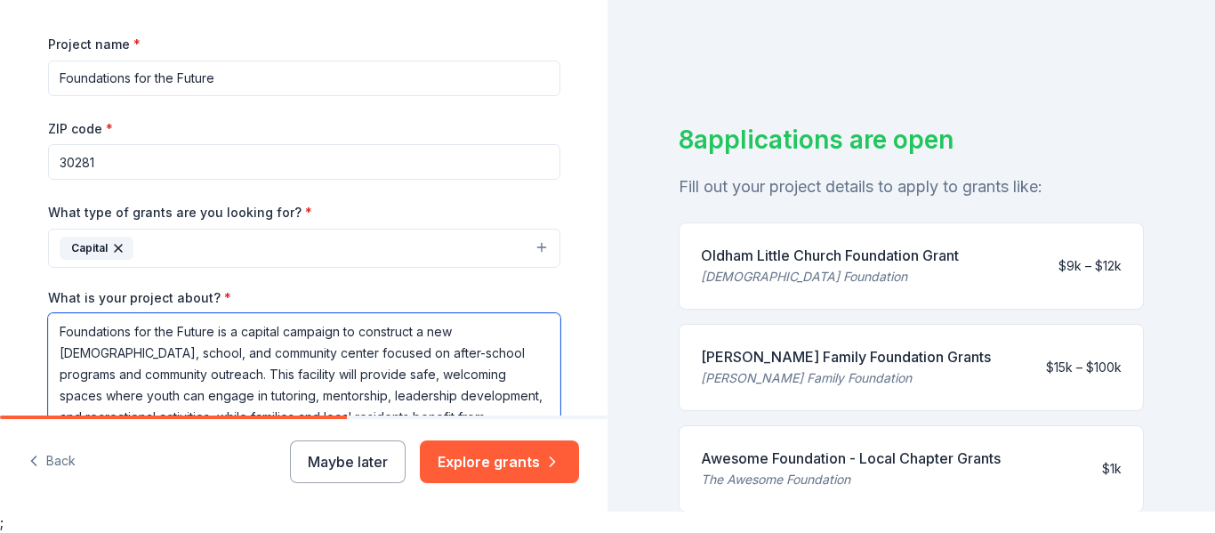
scroll to position [279, 0]
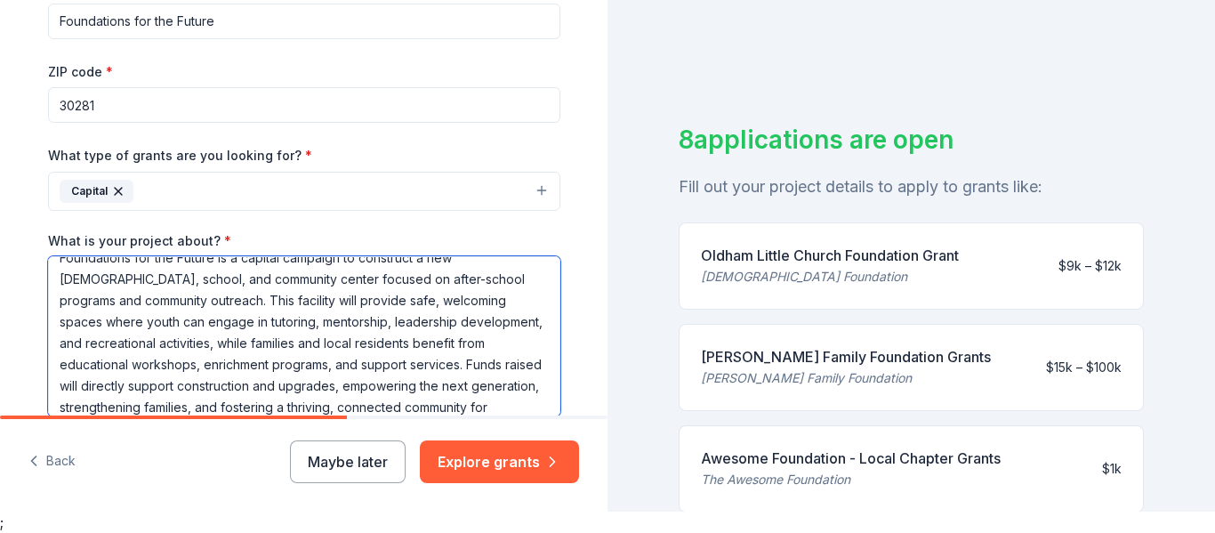
click at [512, 334] on textarea "Foundations for the Future is a capital campaign to construct a new church, sch…" at bounding box center [304, 336] width 512 height 160
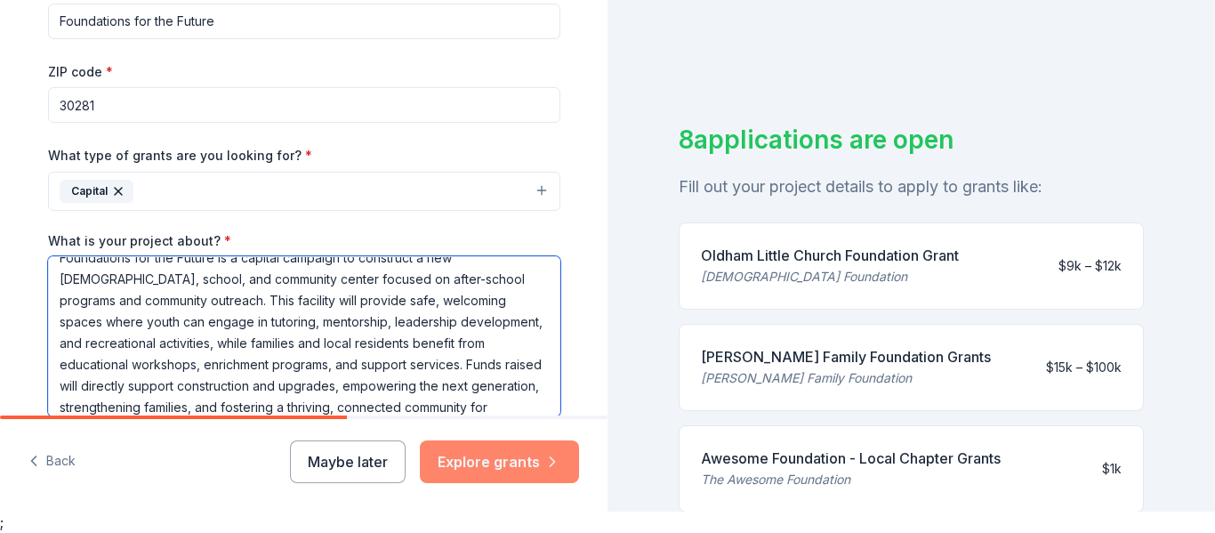
type textarea "Foundations for the Future is a capital campaign to construct a new church, sch…"
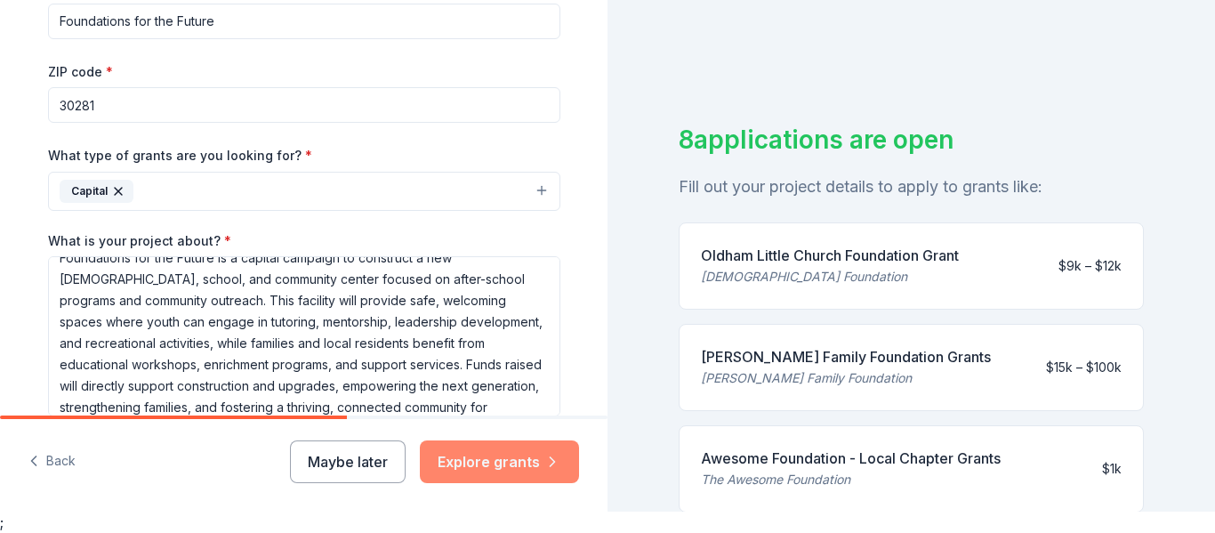
click at [518, 465] on button "Explore grants" at bounding box center [499, 461] width 159 height 43
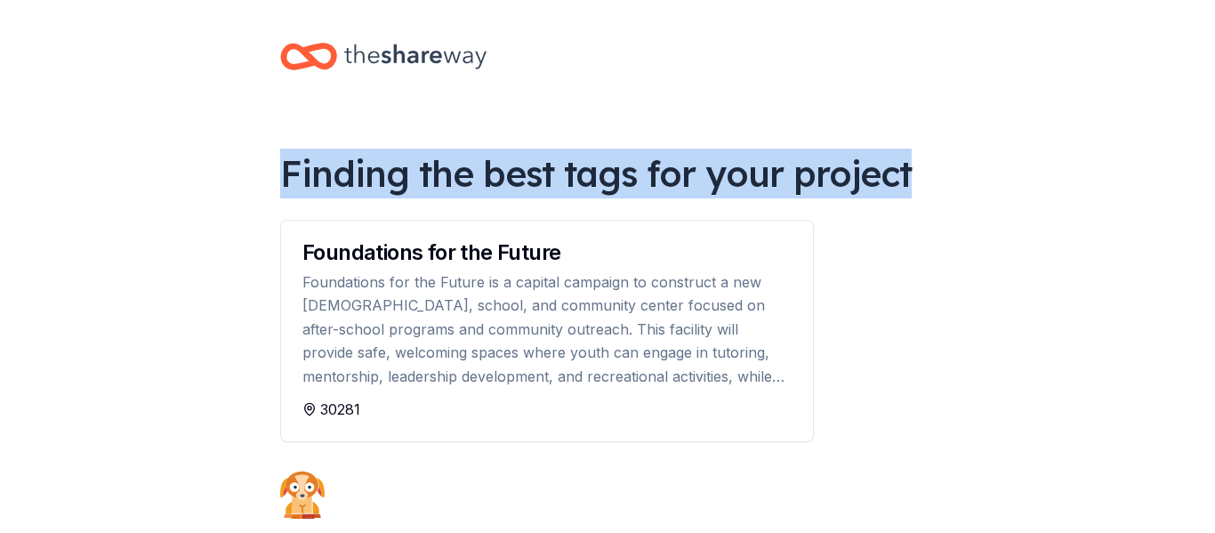
drag, startPoint x: 1195, startPoint y: 81, endPoint x: 1197, endPoint y: 166, distance: 85.4
click at [1197, 166] on body "Finding the best tags for your project Foundations for the Future Foundations f…" at bounding box center [607, 266] width 1215 height 533
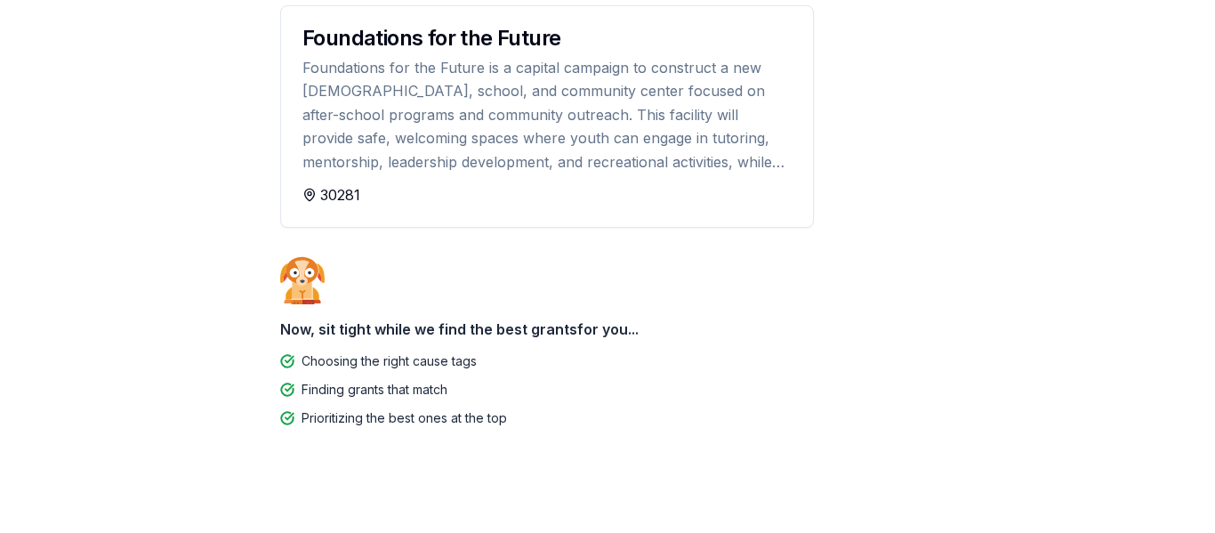
scroll to position [222, 0]
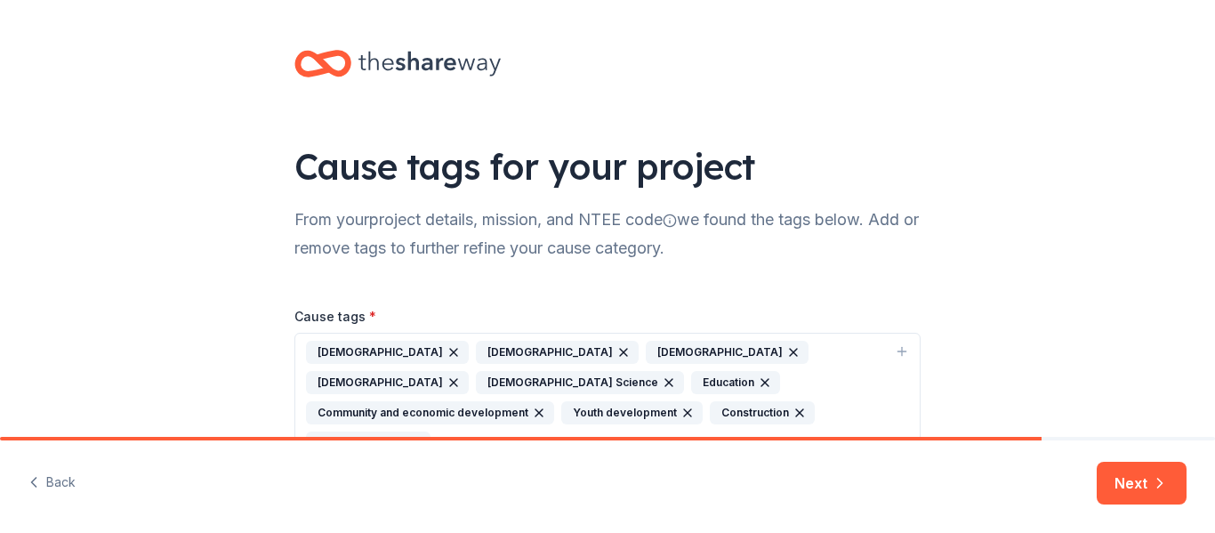
drag, startPoint x: 1213, startPoint y: 161, endPoint x: 1214, endPoint y: 332, distance: 170.8
click at [1214, 332] on html "Cause tags for your project From your project details, mission, and NTEE code w…" at bounding box center [607, 266] width 1215 height 533
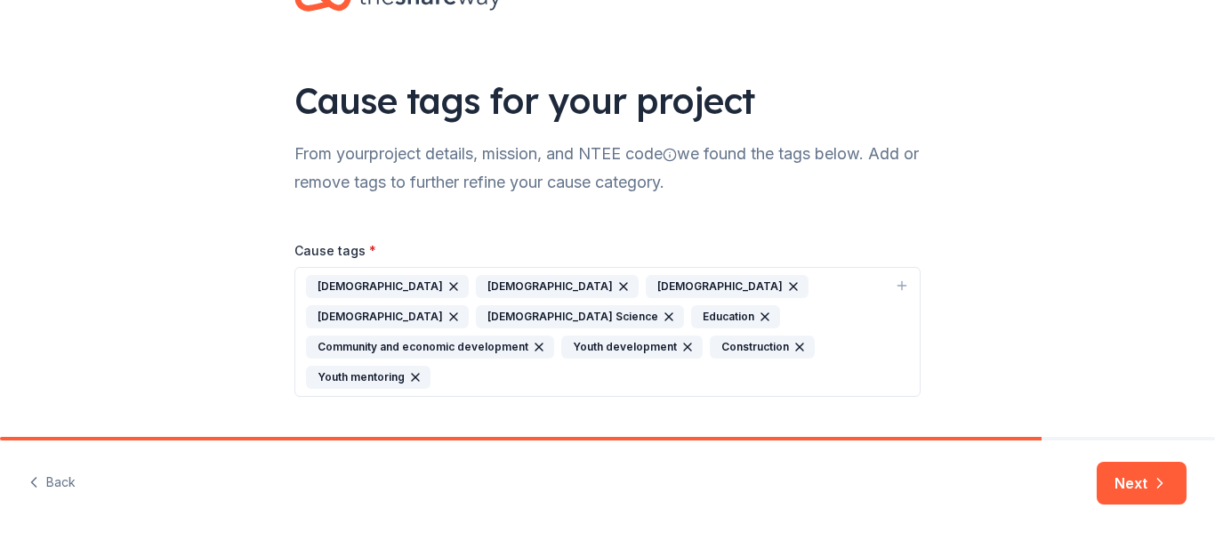
scroll to position [70, 0]
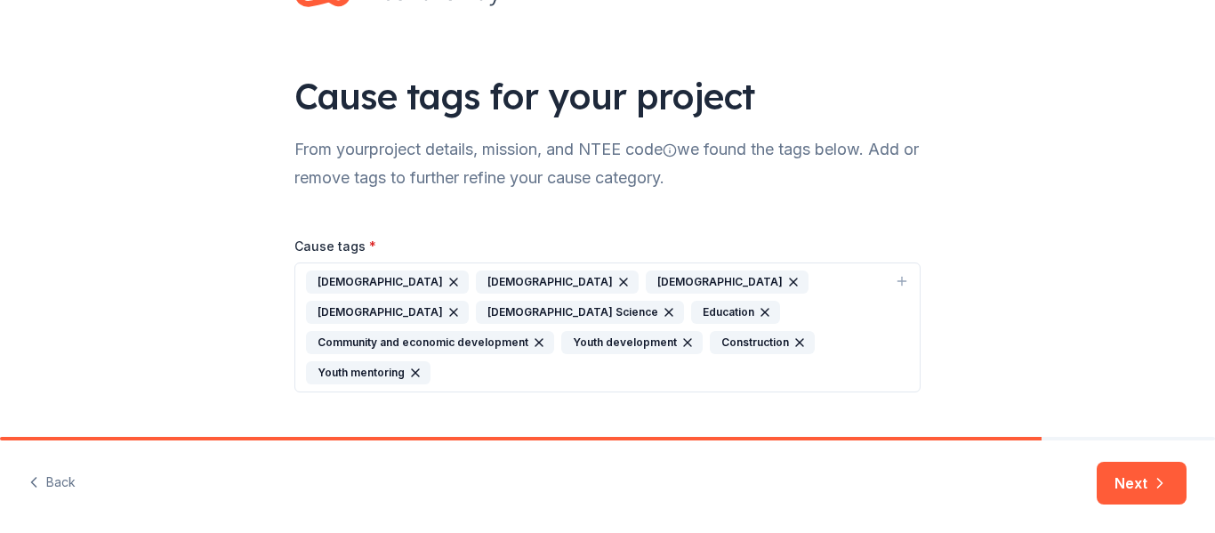
click at [662, 310] on icon "button" at bounding box center [669, 312] width 14 height 14
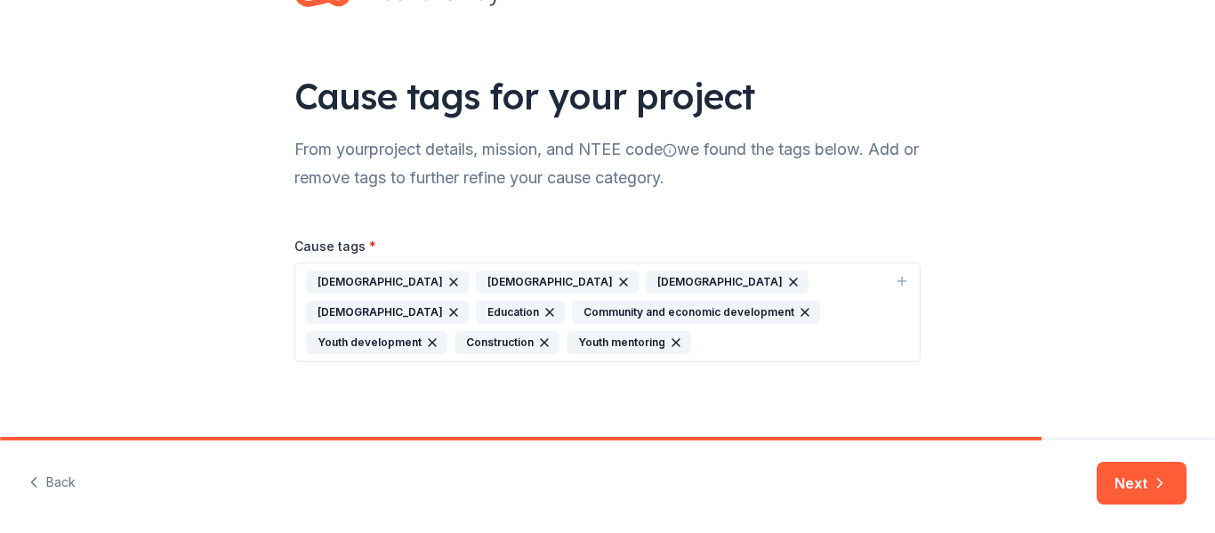
click at [469, 301] on div "Evangelicalism" at bounding box center [387, 312] width 163 height 23
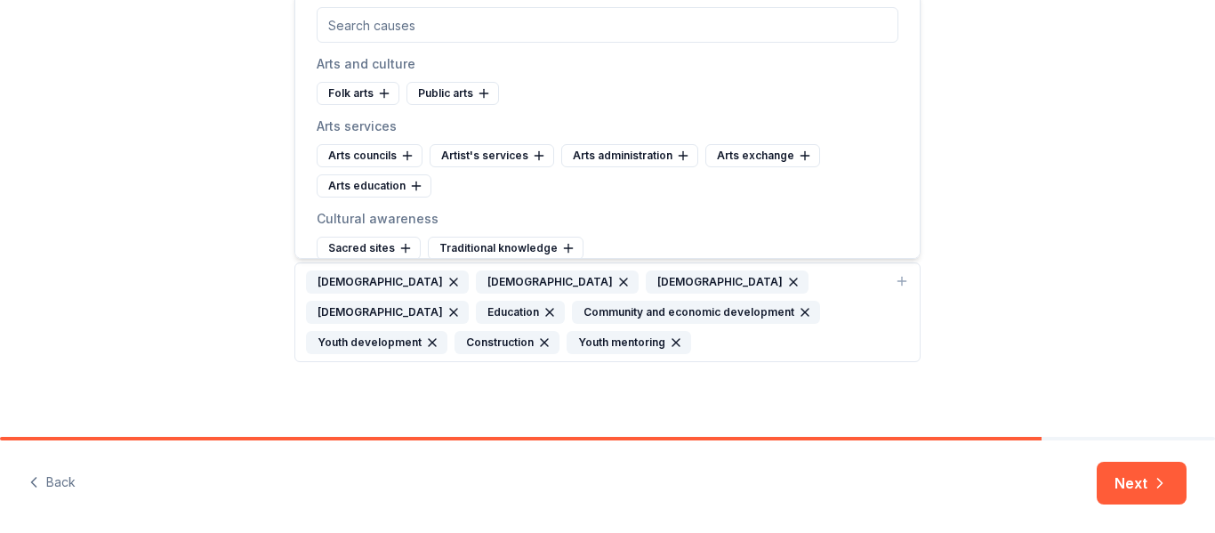
click at [461, 305] on icon "button" at bounding box center [454, 312] width 14 height 14
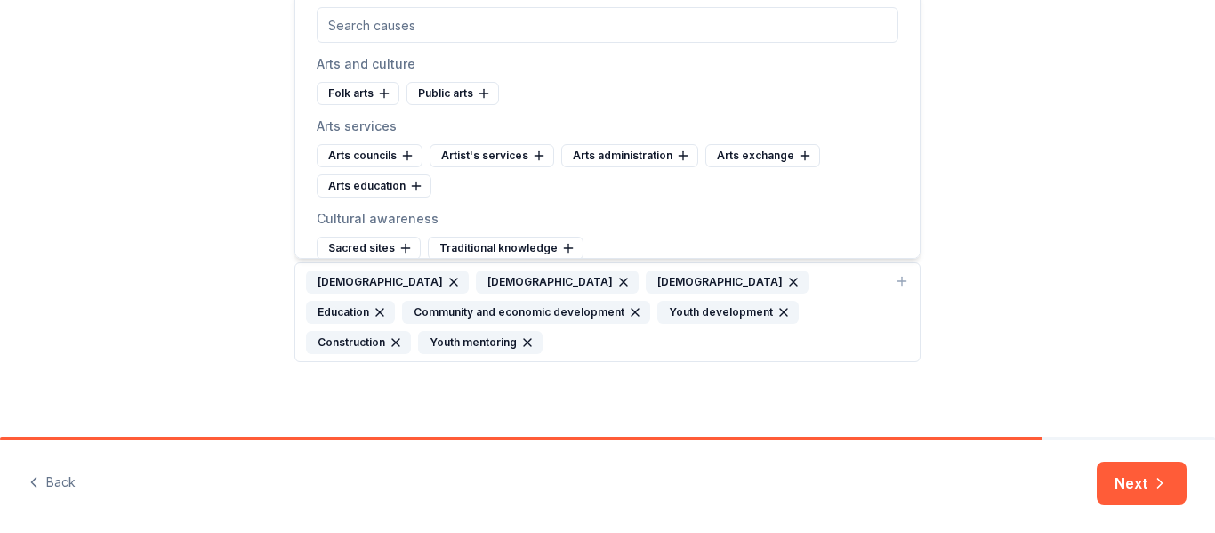
click at [790, 281] on icon "button" at bounding box center [793, 281] width 7 height 7
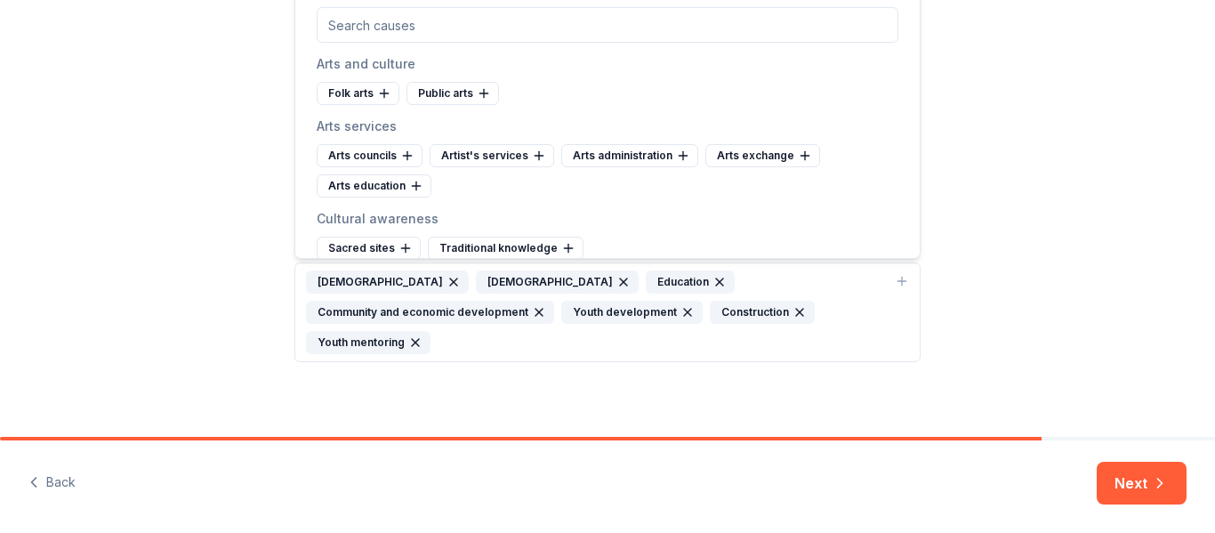
click at [617, 276] on icon "button" at bounding box center [624, 282] width 14 height 14
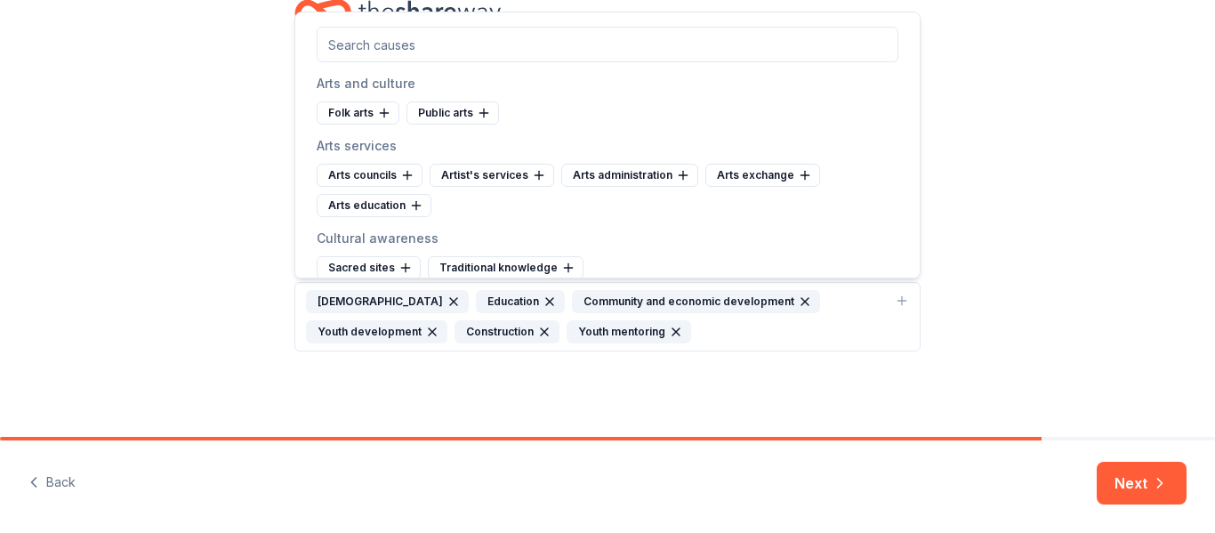
scroll to position [51, 0]
click at [743, 361] on div "Cause tags for your project From your project details, mission, and NTEE code w…" at bounding box center [607, 193] width 683 height 488
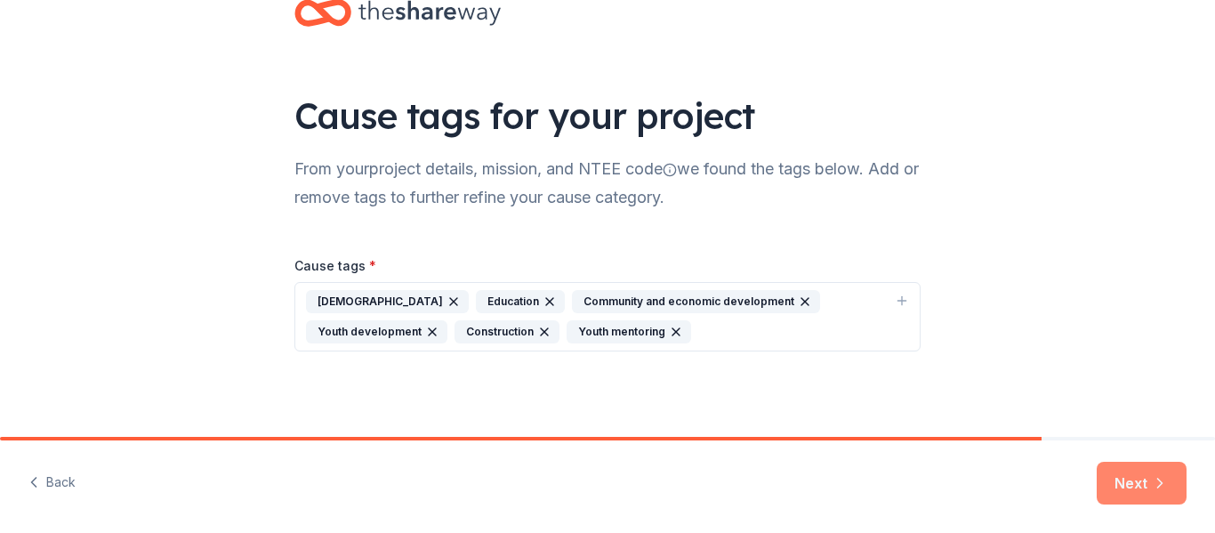
click at [1113, 470] on button "Next" at bounding box center [1142, 483] width 90 height 43
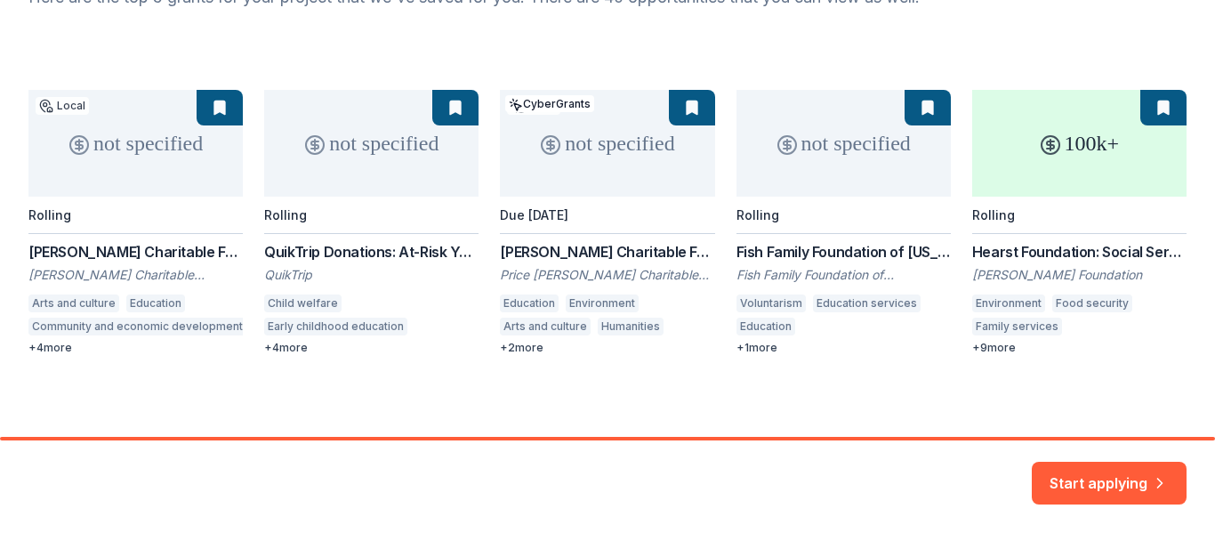
scroll to position [226, 0]
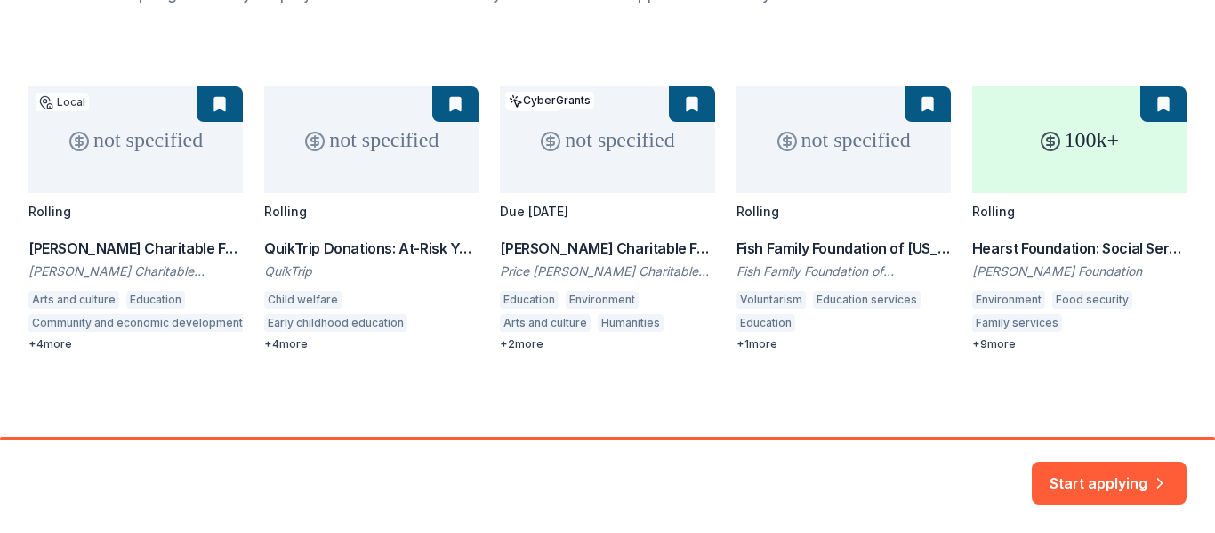
click at [1060, 192] on div "not specified Local Rolling Tull Charitable Foundation Grant Tull Charitable Fo…" at bounding box center [607, 218] width 1158 height 265
click at [1076, 109] on div "not specified Local Rolling Tull Charitable Foundation Grant Tull Charitable Fo…" at bounding box center [607, 218] width 1158 height 265
click at [1094, 480] on button "Start applying" at bounding box center [1109, 472] width 155 height 43
click at [1094, 480] on div "Start applying" at bounding box center [1109, 483] width 155 height 43
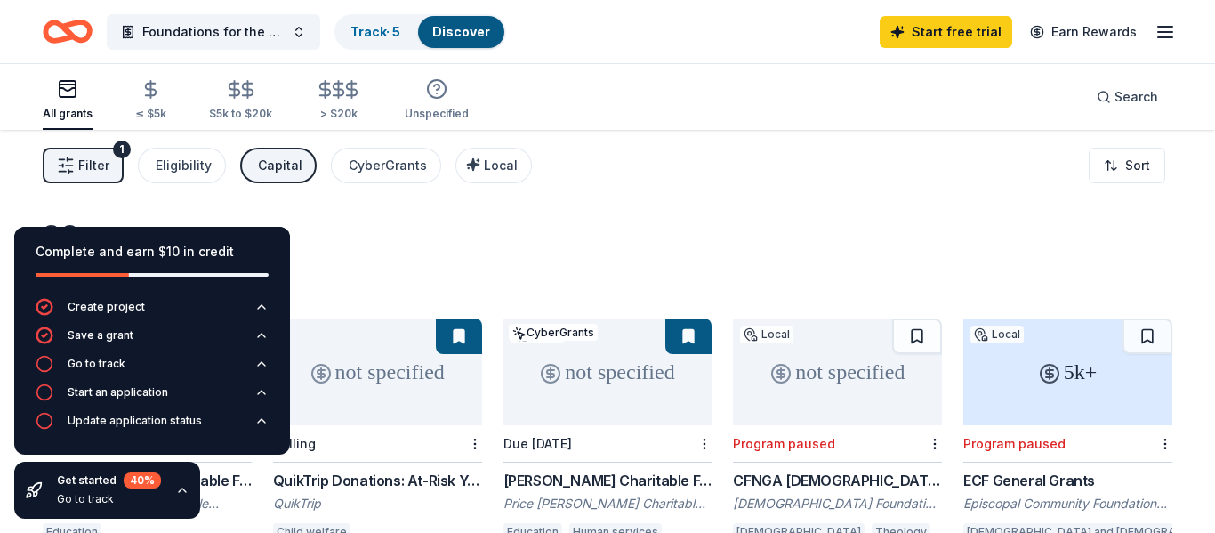
click at [795, 249] on div "96 results in Stockbridge, GA" at bounding box center [608, 258] width 1130 height 78
click at [916, 47] on div "Start free trial Earn Rewards" at bounding box center [1028, 32] width 296 height 42
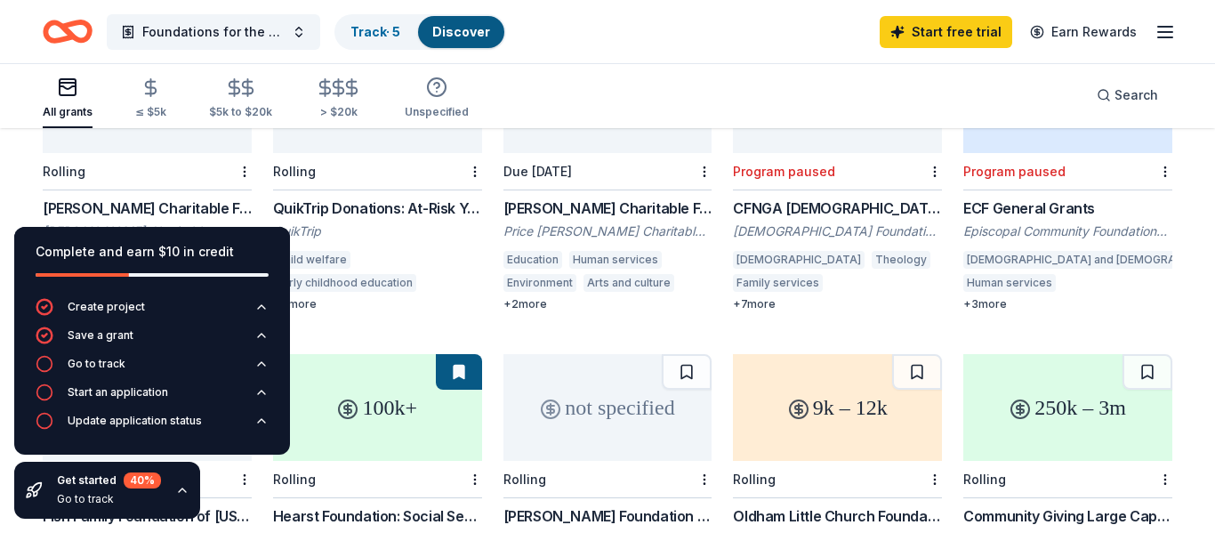
scroll to position [338, 0]
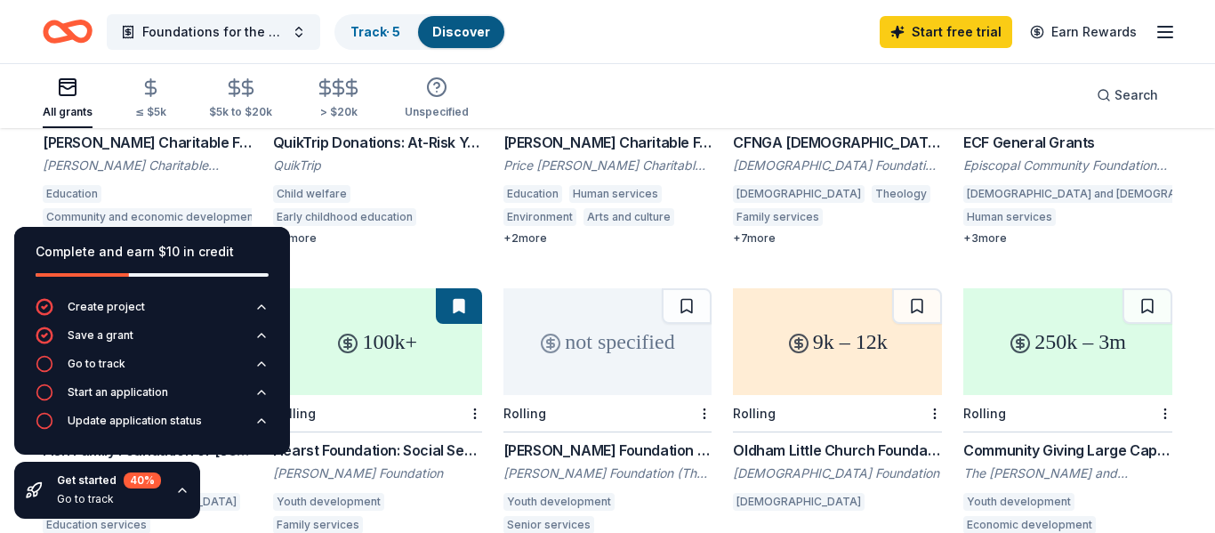
click at [520, 101] on div "All grants ≤ $5k $5k to $20k > $20k Unspecified Search" at bounding box center [608, 95] width 1130 height 66
click at [495, 20] on div "Discover" at bounding box center [461, 32] width 86 height 32
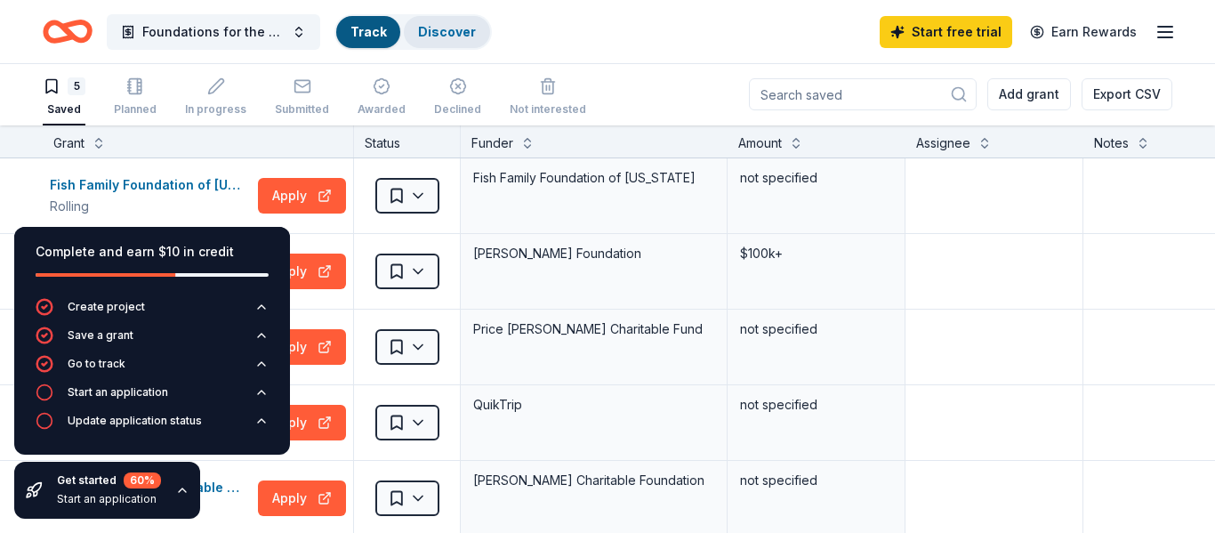
scroll to position [1, 0]
click at [427, 187] on html "Foundations for the Future Track · 5 Discover Start free trial Earn Rewards 5 S…" at bounding box center [607, 265] width 1215 height 533
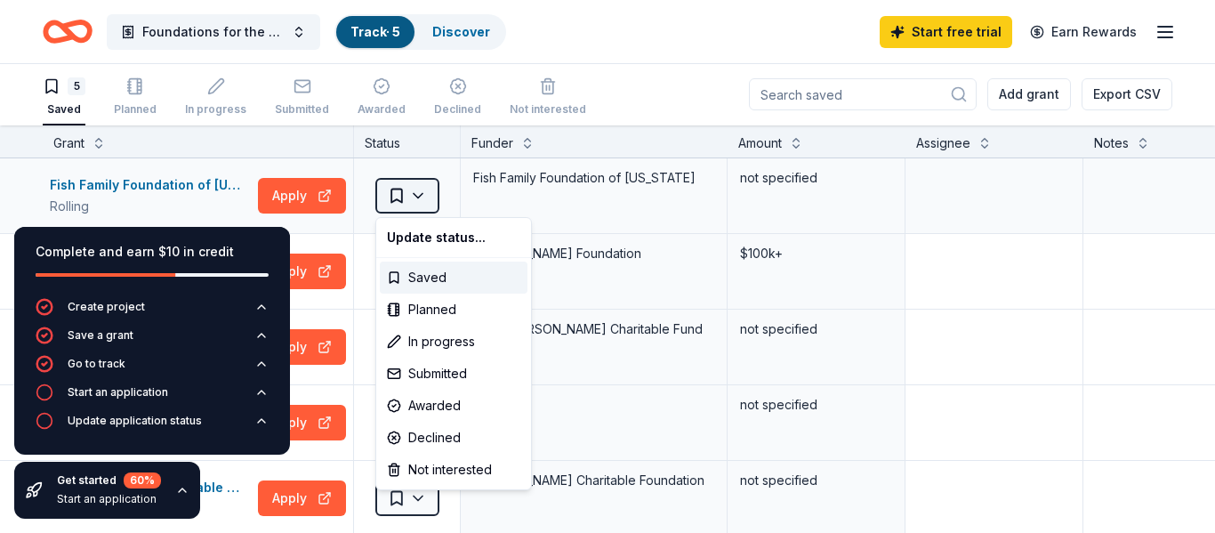
click at [427, 187] on html "Foundations for the Future Track · 5 Discover Start free trial Earn Rewards 5 S…" at bounding box center [607, 265] width 1215 height 533
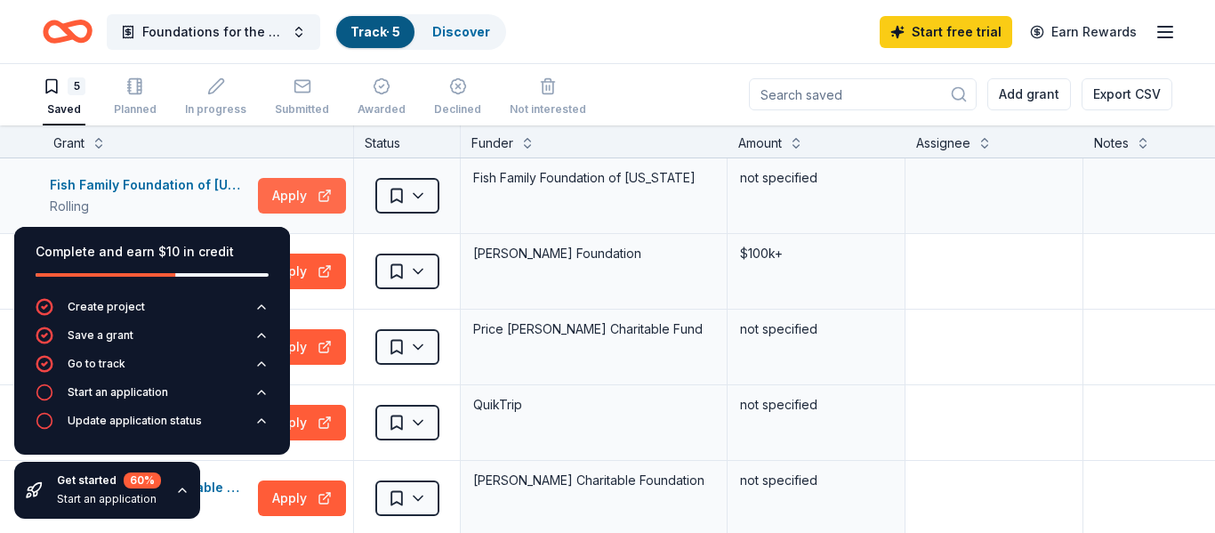
click at [333, 198] on button "Apply" at bounding box center [302, 196] width 88 height 36
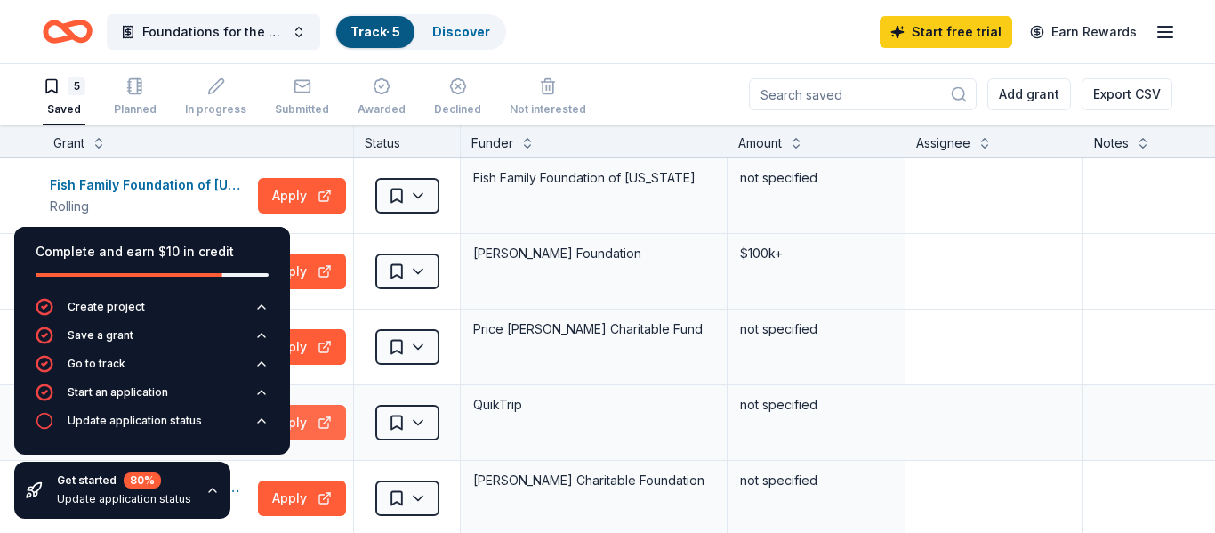
click at [325, 430] on button "Apply" at bounding box center [302, 423] width 88 height 36
